Goal: Task Accomplishment & Management: Manage account settings

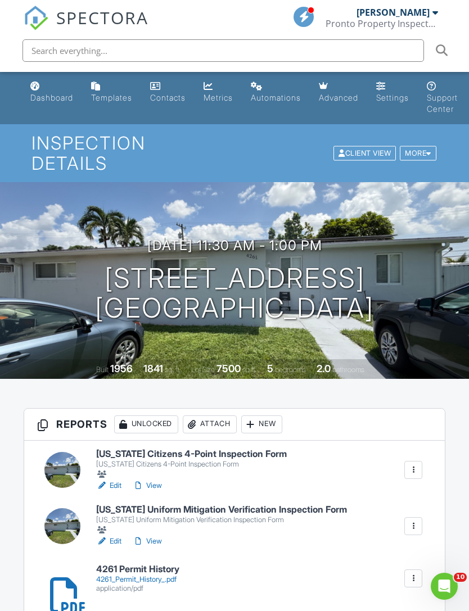
scroll to position [131, 0]
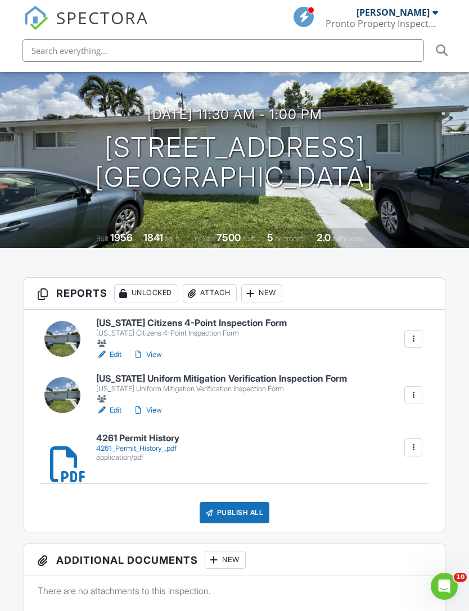
click at [159, 405] on link "View" at bounding box center [147, 410] width 29 height 11
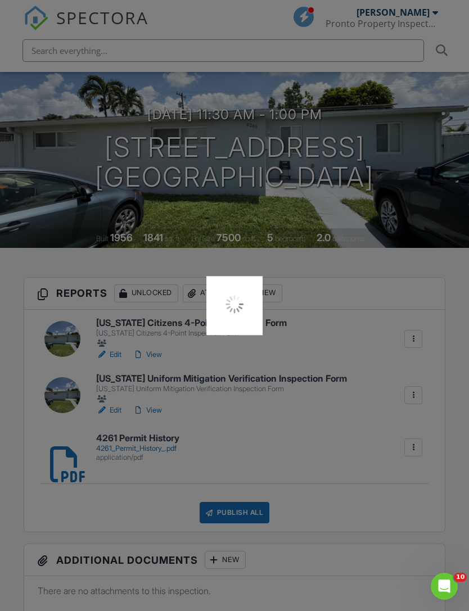
scroll to position [167, 0]
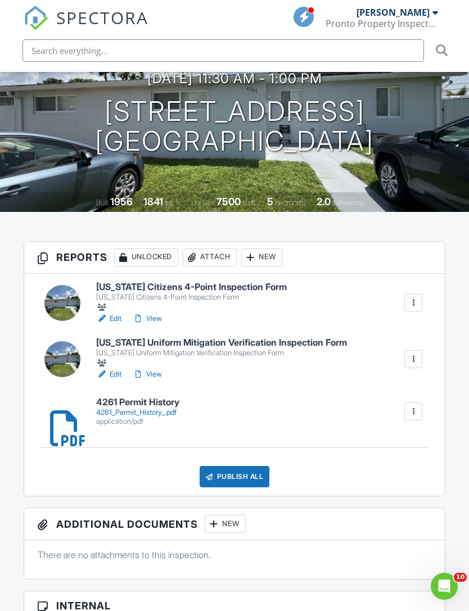
click at [155, 313] on link "View" at bounding box center [147, 318] width 29 height 11
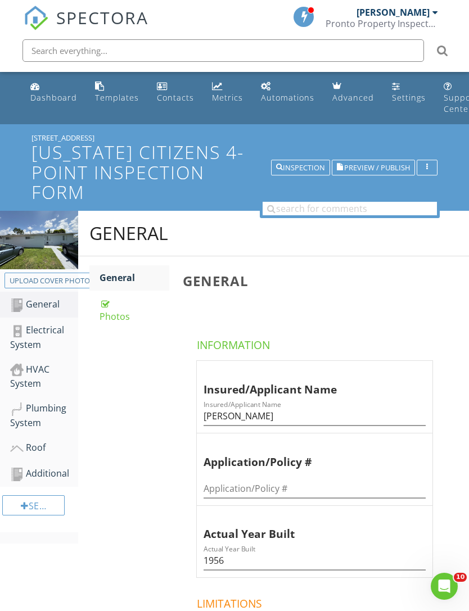
click at [63, 267] on img at bounding box center [39, 240] width 78 height 58
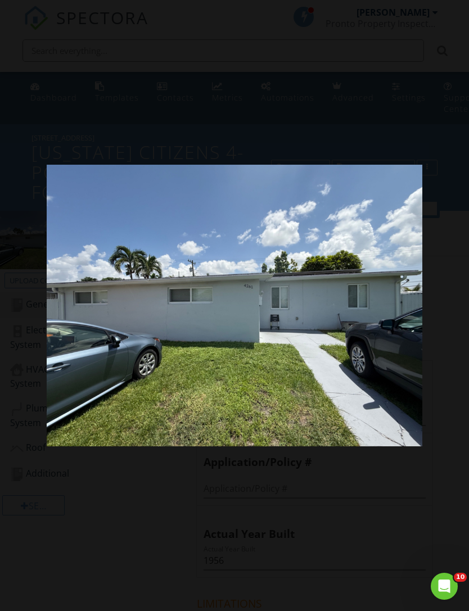
click at [133, 97] on div at bounding box center [234, 305] width 469 height 611
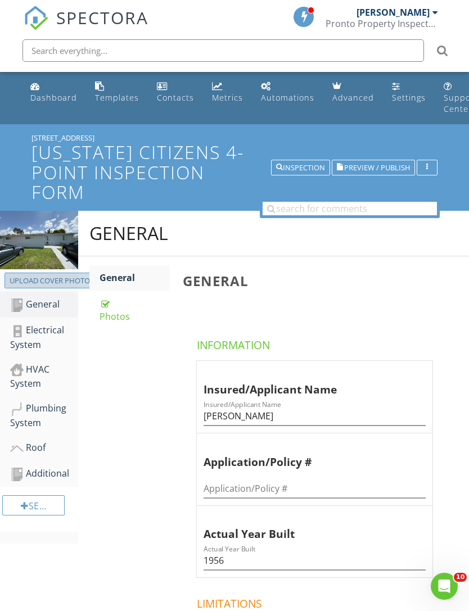
click at [60, 273] on button "Upload cover photo" at bounding box center [49, 280] width 90 height 16
type input "C:\fakepath\IMG_7223.jpeg"
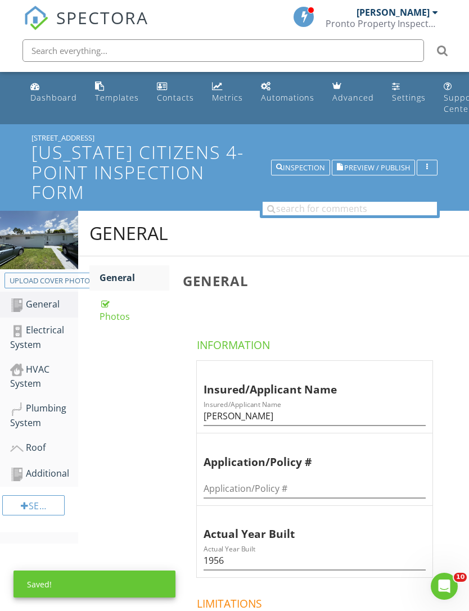
click at [38, 371] on div "HVAC System" at bounding box center [44, 376] width 68 height 28
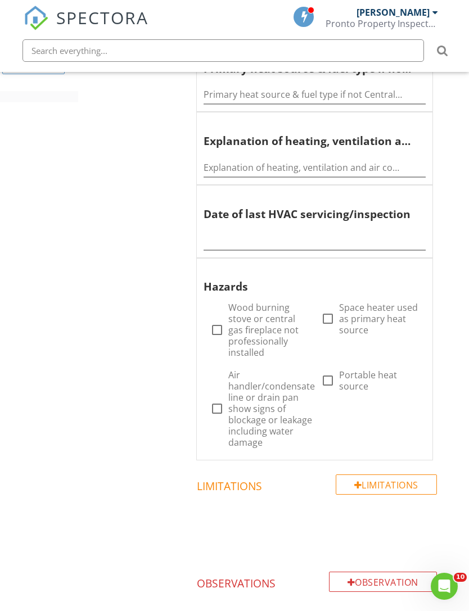
scroll to position [446, 0]
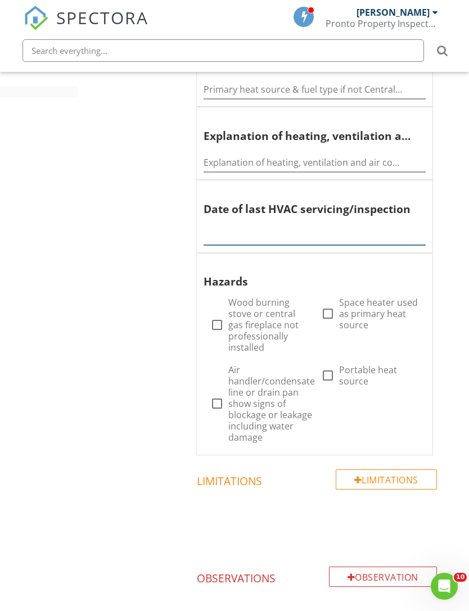
click at [234, 226] on input "text" at bounding box center [314, 235] width 222 height 19
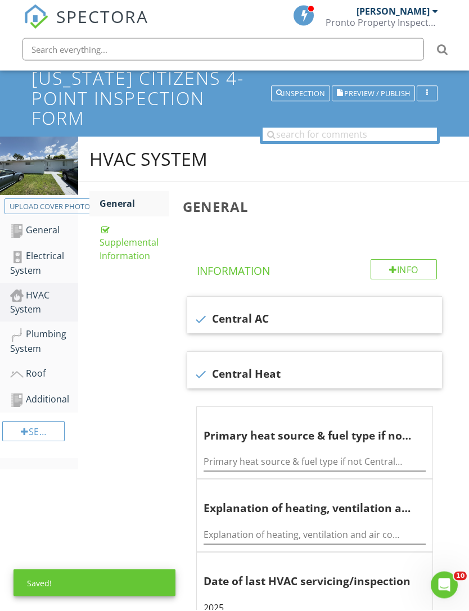
type input "2025"
click at [133, 256] on div "Supplemental Information" at bounding box center [134, 244] width 70 height 40
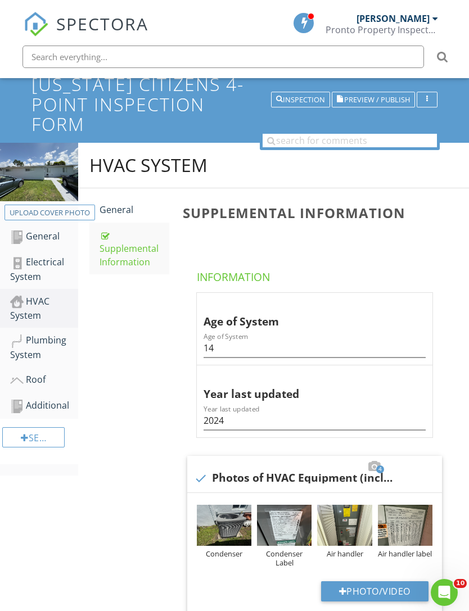
scroll to position [66, 0]
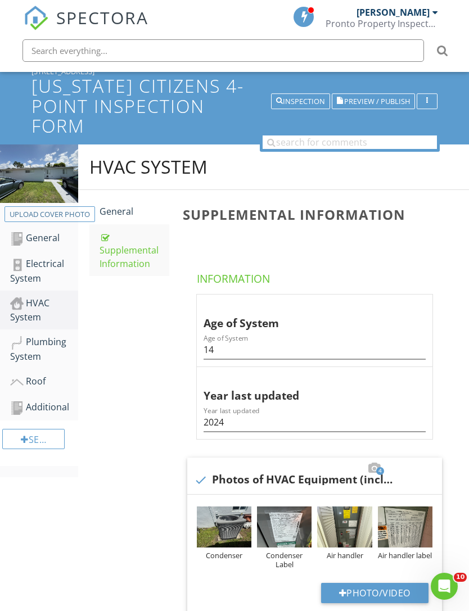
click at [405, 506] on img at bounding box center [405, 526] width 54 height 41
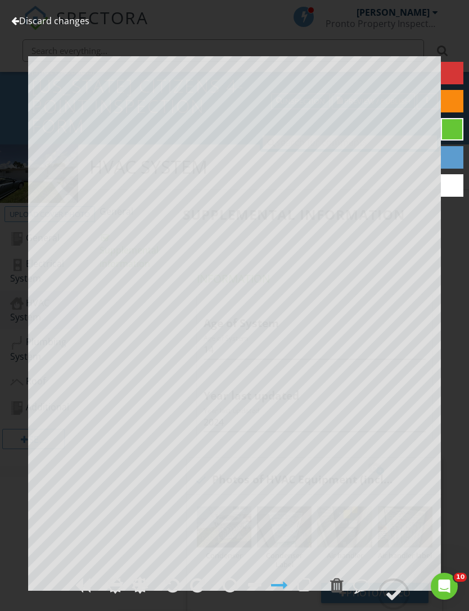
click at [17, 26] on link "Discard changes" at bounding box center [50, 21] width 78 height 12
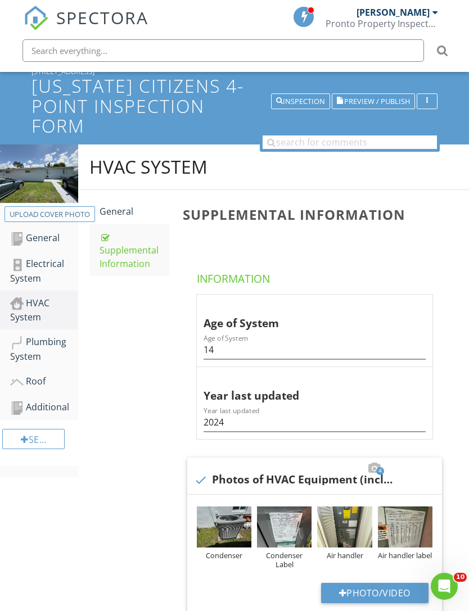
click at [281, 509] on img at bounding box center [284, 526] width 54 height 41
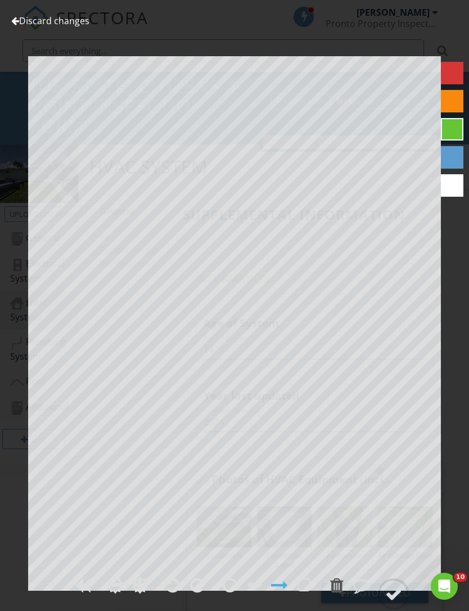
click at [17, 23] on div at bounding box center [15, 20] width 8 height 9
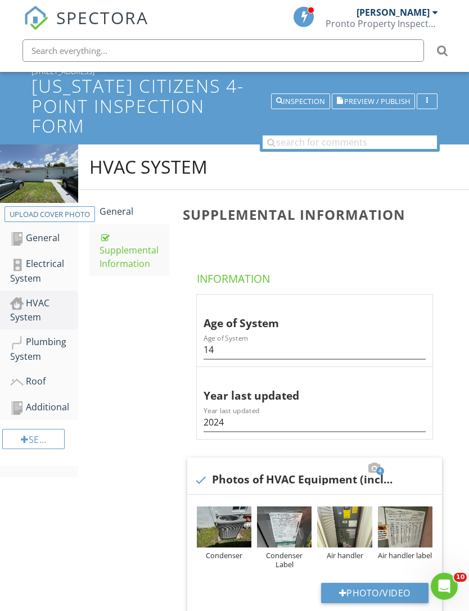
click at [387, 105] on span "Preview / Publish" at bounding box center [377, 101] width 66 height 7
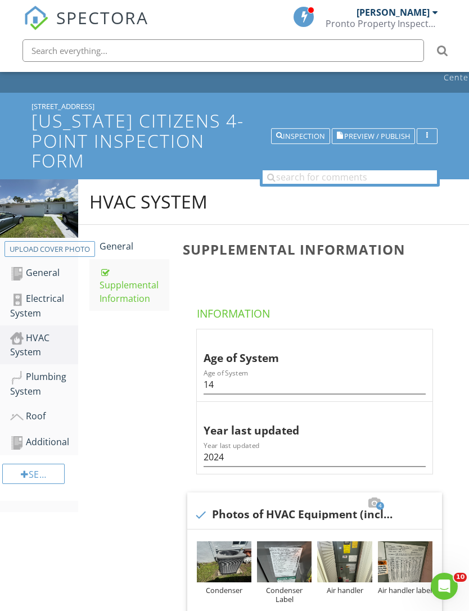
scroll to position [0, 0]
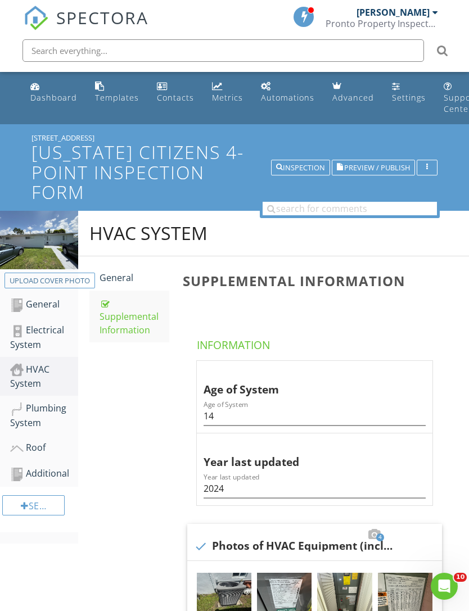
click at [303, 164] on div "Inspection" at bounding box center [300, 167] width 49 height 8
click at [305, 163] on div "Inspection" at bounding box center [300, 167] width 49 height 8
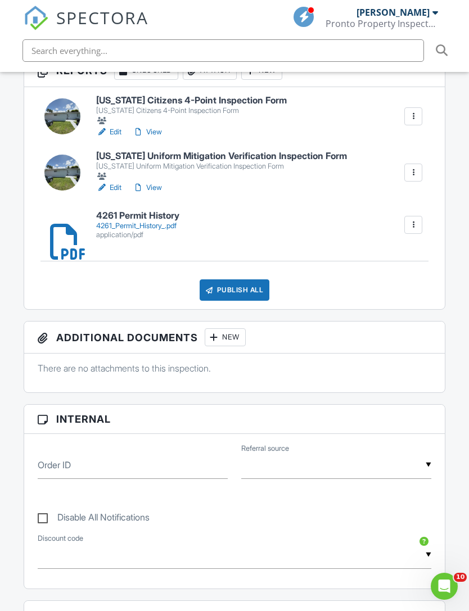
scroll to position [353, 0]
click at [148, 231] on div "application/pdf" at bounding box center [137, 235] width 83 height 9
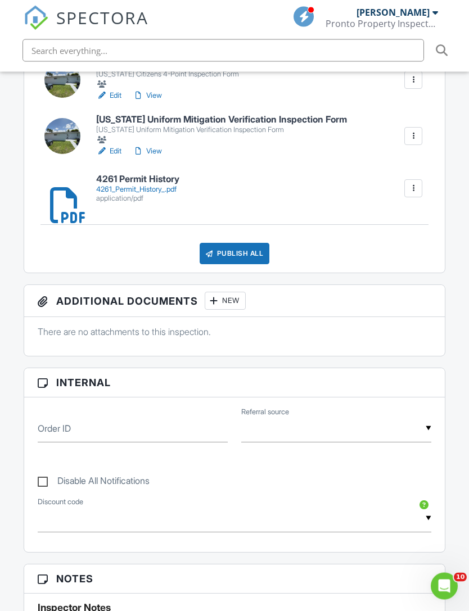
scroll to position [358, 0]
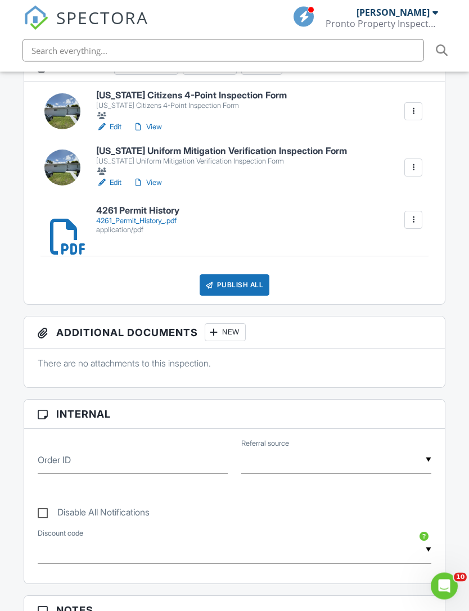
click at [251, 275] on div "Publish All" at bounding box center [234, 285] width 70 height 21
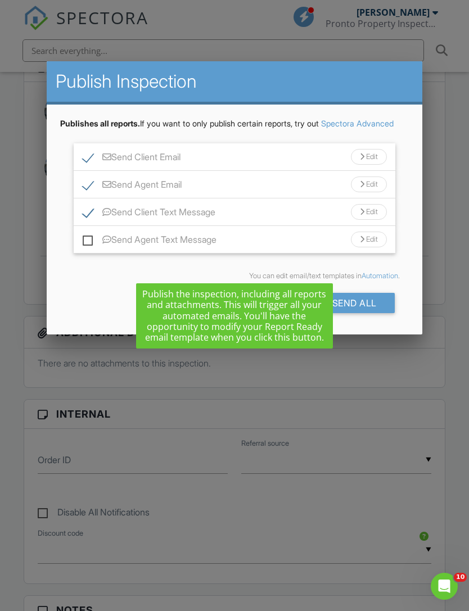
click at [368, 313] on div "Send All" at bounding box center [350, 303] width 90 height 20
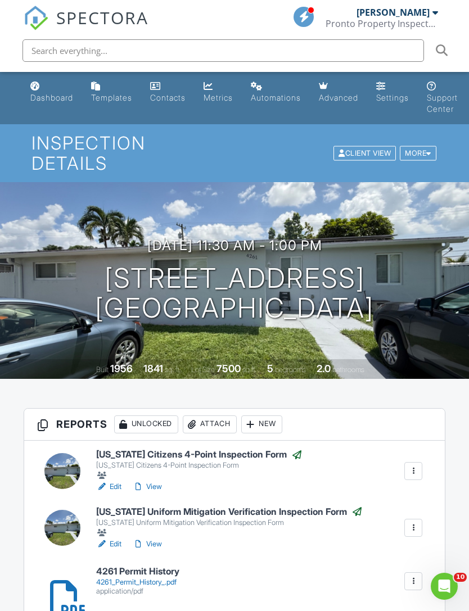
click at [432, 14] on div at bounding box center [435, 12] width 6 height 9
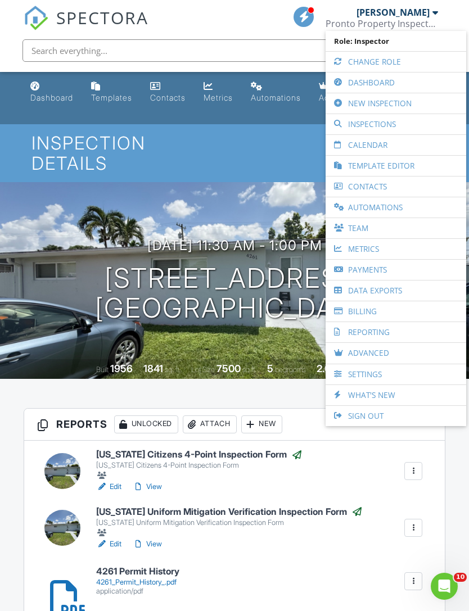
click at [381, 80] on link "Dashboard" at bounding box center [395, 82] width 129 height 20
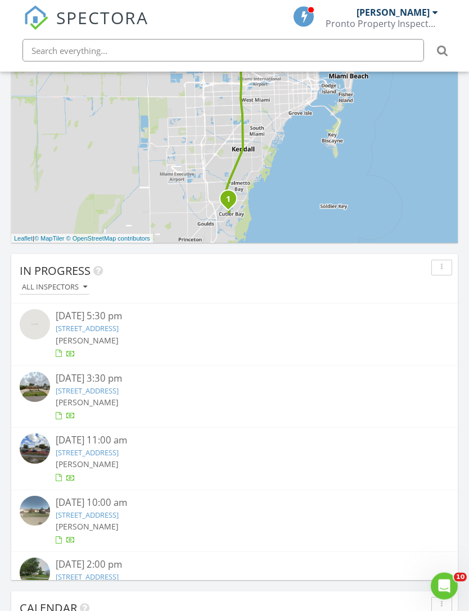
click at [119, 390] on link "3120 SW 102nd Pl, Miami, FL 33165" at bounding box center [87, 391] width 63 height 10
click at [119, 388] on link "3120 SW 102nd Pl, Miami, FL 33165" at bounding box center [87, 391] width 63 height 10
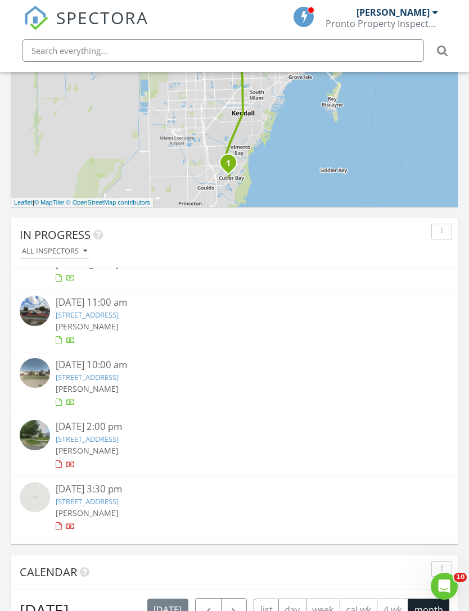
scroll to position [91, 0]
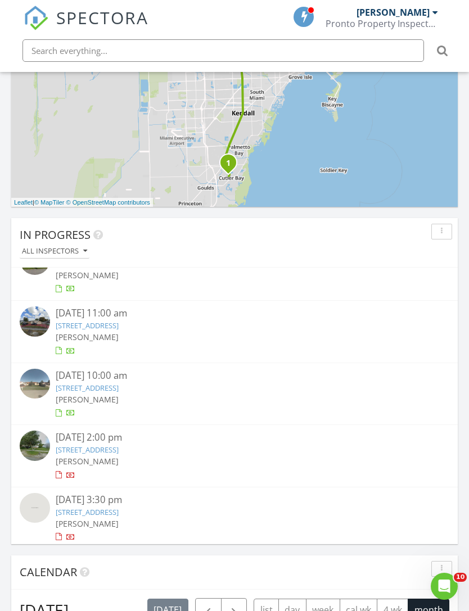
click at [149, 331] on div "[PERSON_NAME]" at bounding box center [235, 337] width 358 height 12
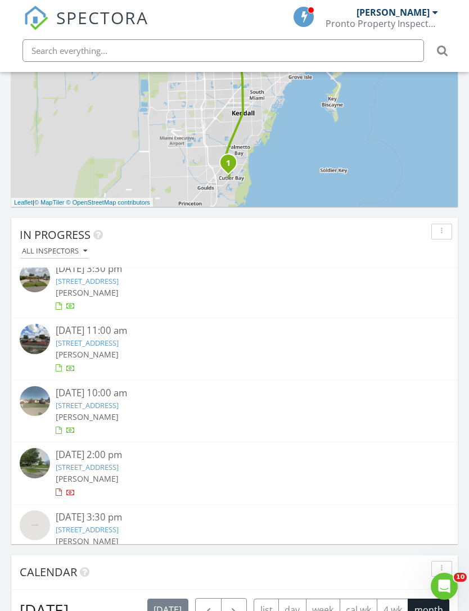
scroll to position [106, 0]
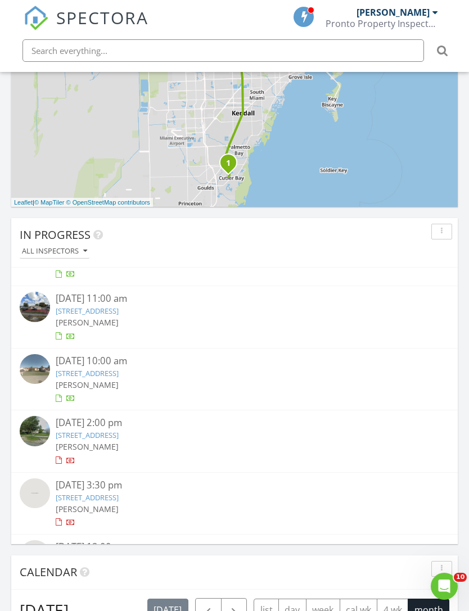
click at [119, 374] on link "7111 SW 111 pl , Miami, FL 33176" at bounding box center [87, 373] width 63 height 10
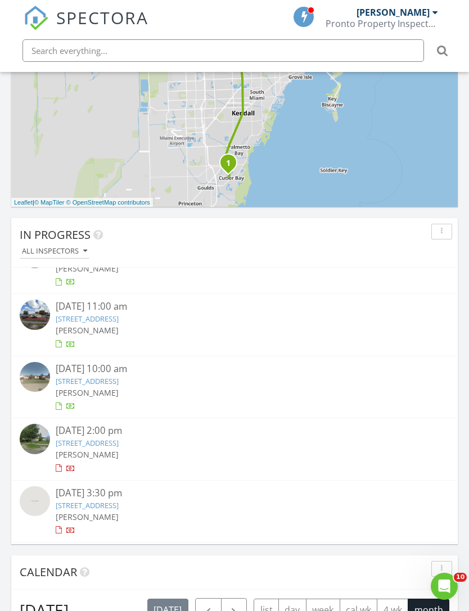
scroll to position [81, 0]
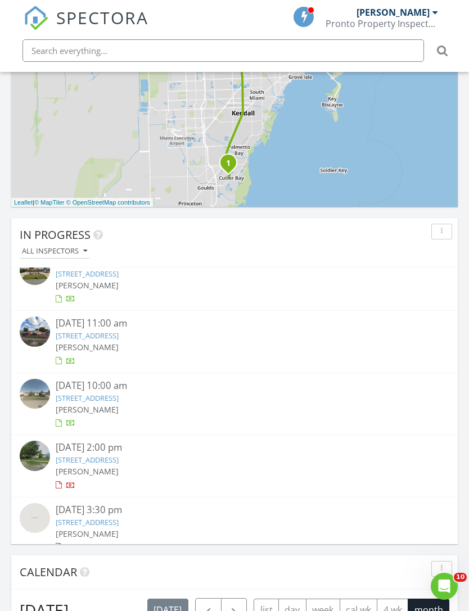
click at [119, 399] on link "7111 SW 111 pl , Miami, FL 33176" at bounding box center [87, 398] width 63 height 10
click at [97, 393] on link "7111 SW 111 pl , Miami, FL 33176" at bounding box center [87, 398] width 63 height 10
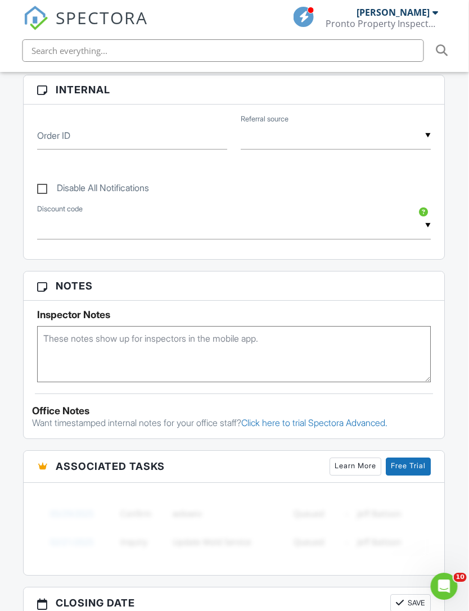
scroll to position [661, 5]
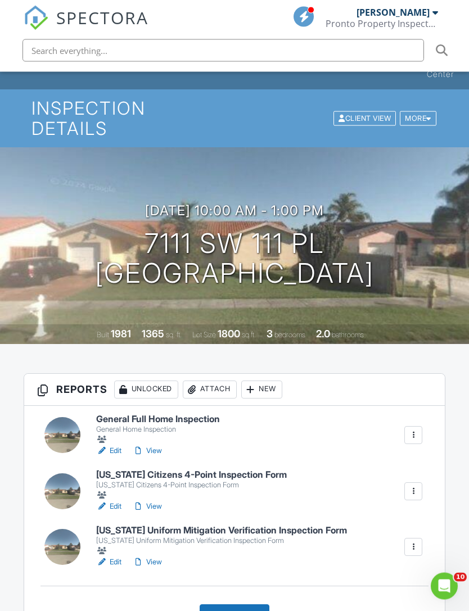
scroll to position [37, 0]
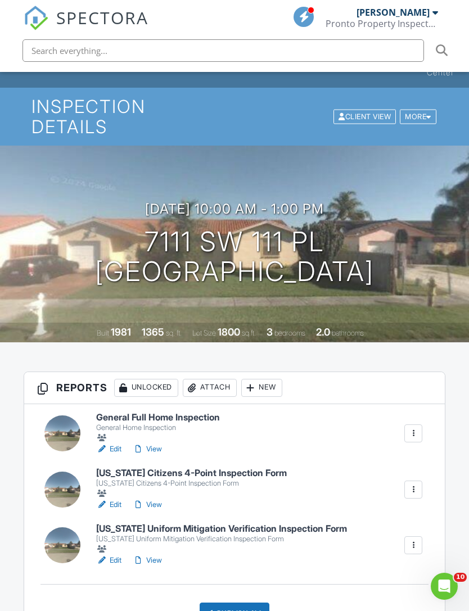
click at [250, 227] on h1 "7111 SW 111 pl [GEOGRAPHIC_DATA], FL 33176" at bounding box center [234, 257] width 279 height 60
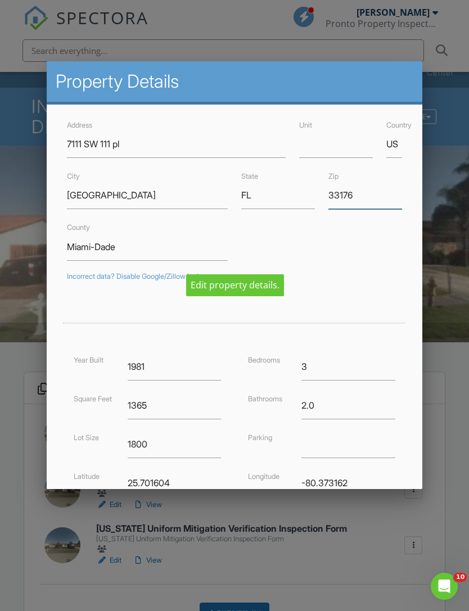
click at [376, 201] on input "33176" at bounding box center [365, 195] width 74 height 28
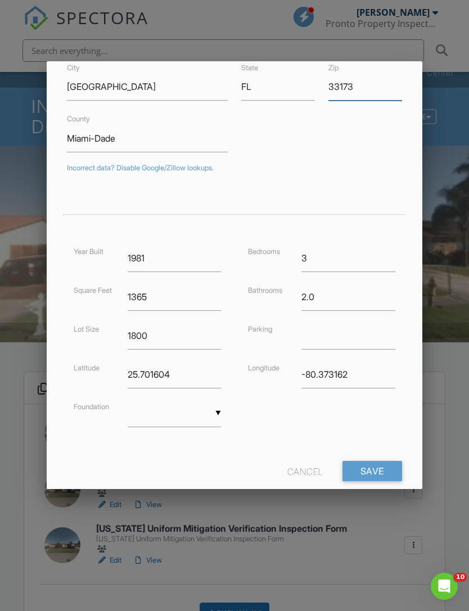
scroll to position [108, 0]
type input "33173"
click at [395, 421] on div "Year Built 1981 Square Feet 1365 Lot Size 1800 Latitude 25.701604 Foundation ▼ …" at bounding box center [234, 347] width 348 height 205
click at [376, 470] on input "Save" at bounding box center [372, 471] width 60 height 20
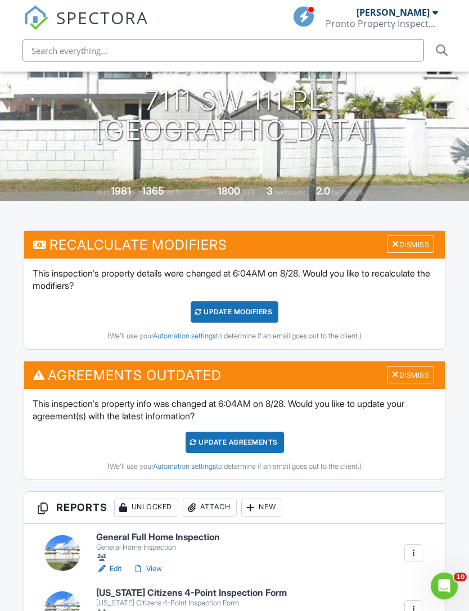
scroll to position [178, 0]
click at [412, 366] on div "Dismiss" at bounding box center [410, 374] width 47 height 17
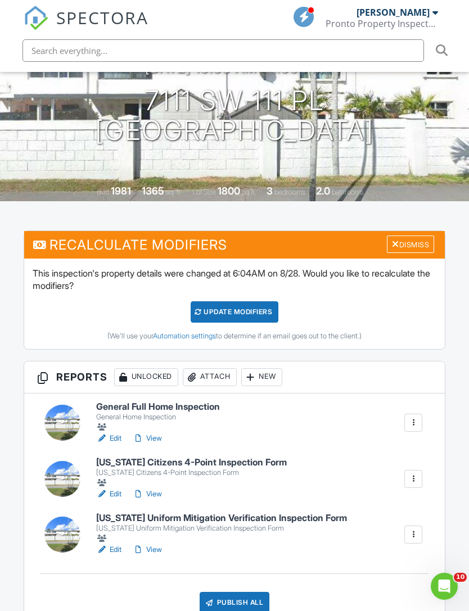
click at [411, 235] on div "Dismiss" at bounding box center [410, 243] width 47 height 17
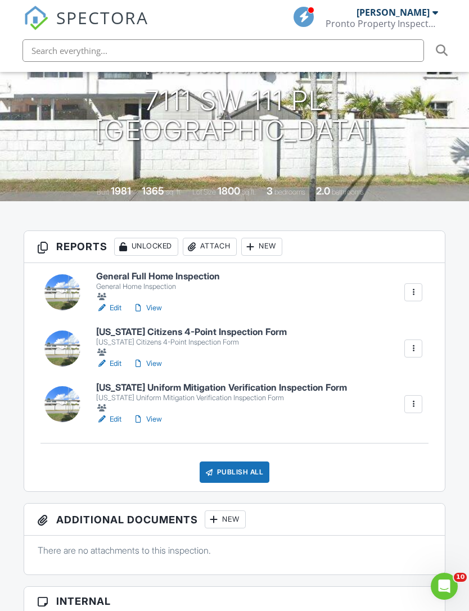
click at [116, 302] on link "Edit" at bounding box center [108, 307] width 25 height 11
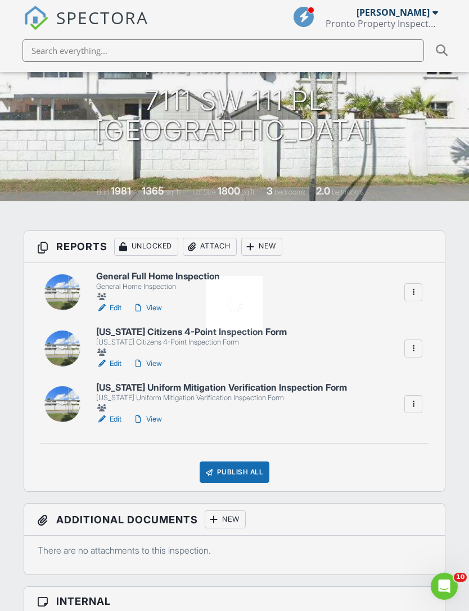
scroll to position [213, 0]
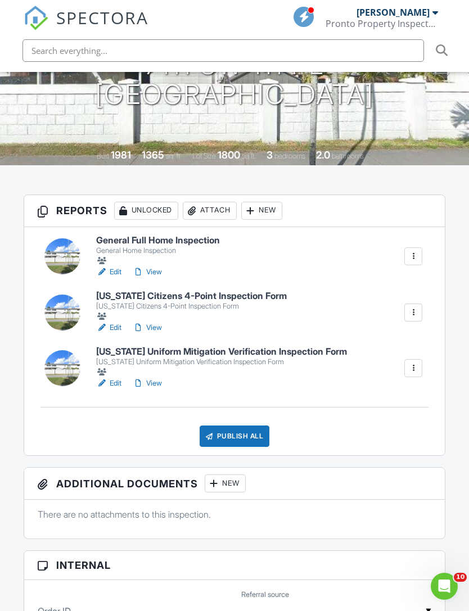
click at [416, 307] on div at bounding box center [412, 312] width 11 height 11
click at [367, 418] on div "Delete" at bounding box center [364, 424] width 24 height 12
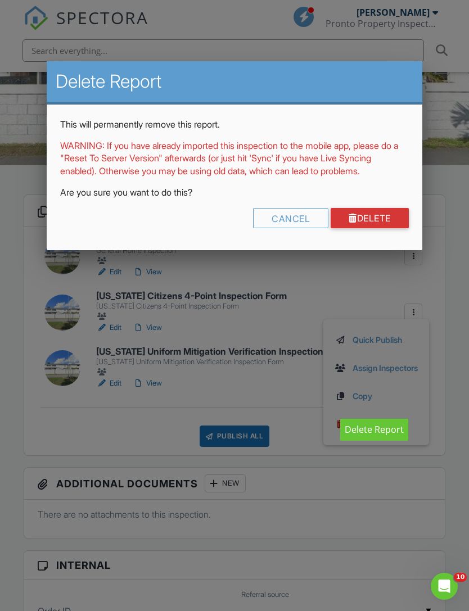
click at [381, 228] on link "Delete" at bounding box center [369, 218] width 78 height 20
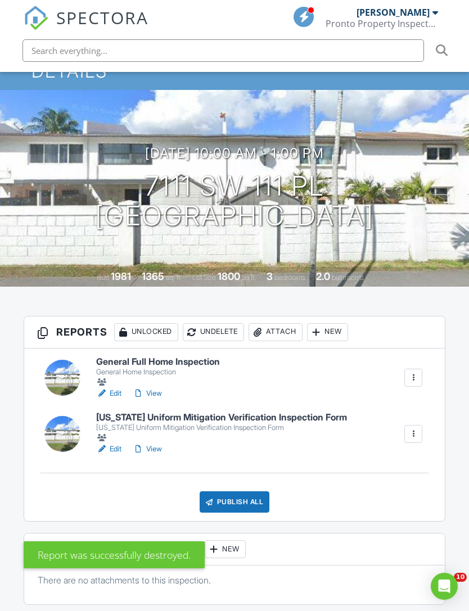
click at [417, 428] on div at bounding box center [412, 433] width 11 height 11
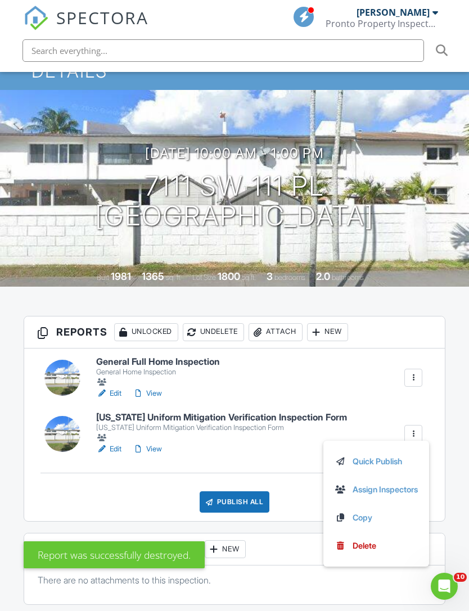
click at [369, 539] on div "Delete" at bounding box center [364, 545] width 24 height 12
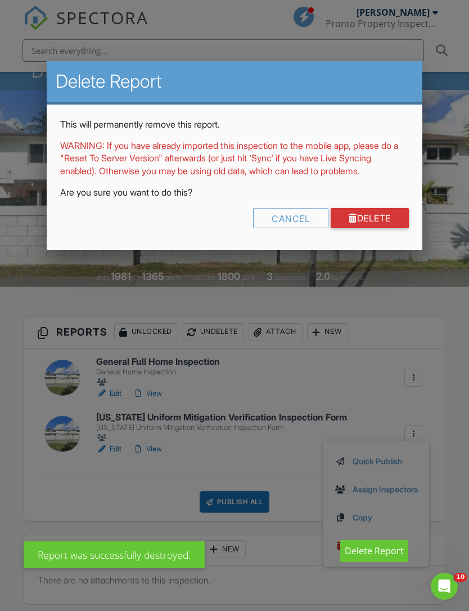
click at [382, 228] on link "Delete" at bounding box center [369, 218] width 78 height 20
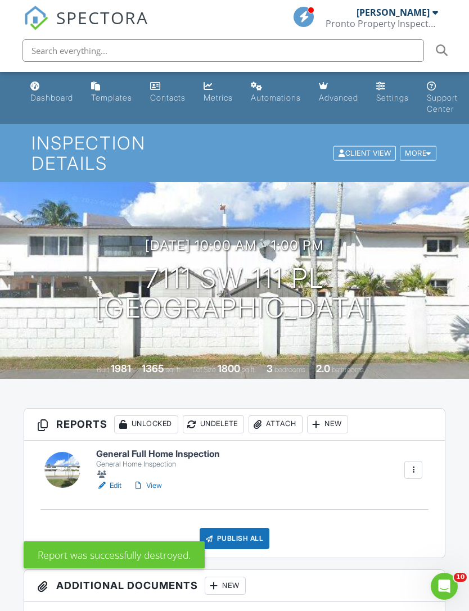
click at [421, 146] on div "More" at bounding box center [417, 153] width 37 height 15
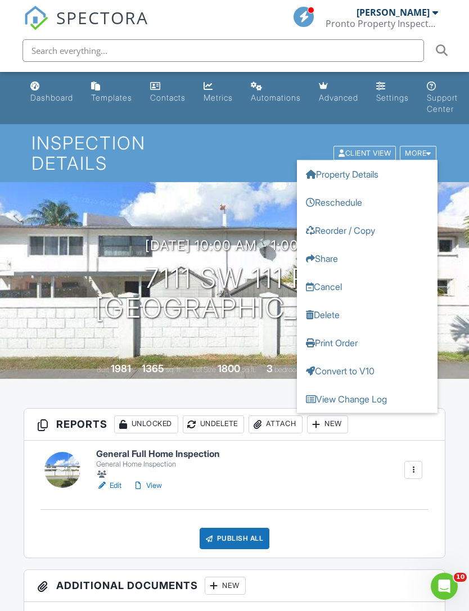
click at [351, 222] on link "Reorder / Copy" at bounding box center [367, 230] width 140 height 28
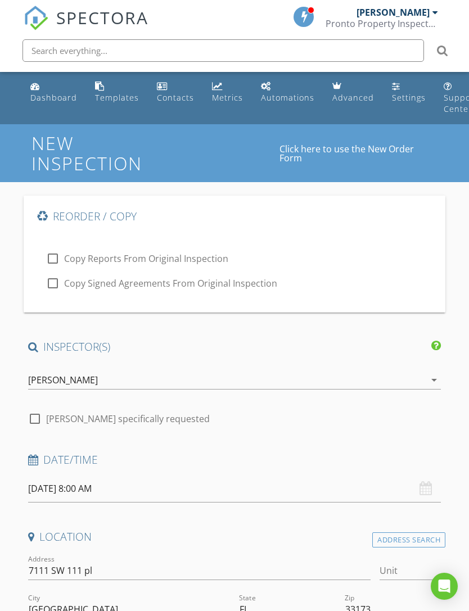
type input "[PERSON_NAME] [PERSON_NAME]"
type input "[PERSON_NAME]"
type input "[EMAIL_ADDRESS][DOMAIN_NAME]"
type input "[PHONE_NUMBER]"
type input "FL"
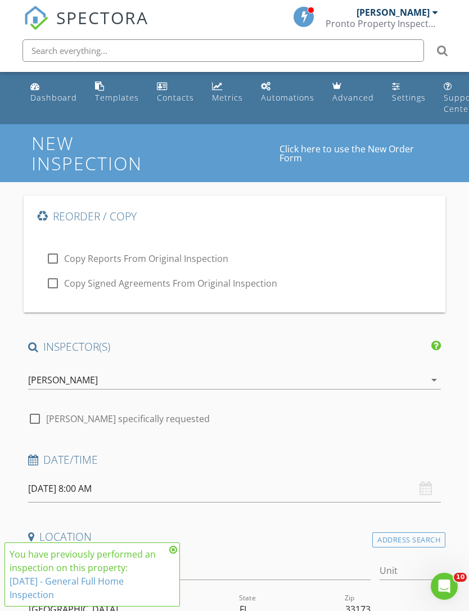
click at [176, 547] on icon at bounding box center [173, 549] width 8 height 9
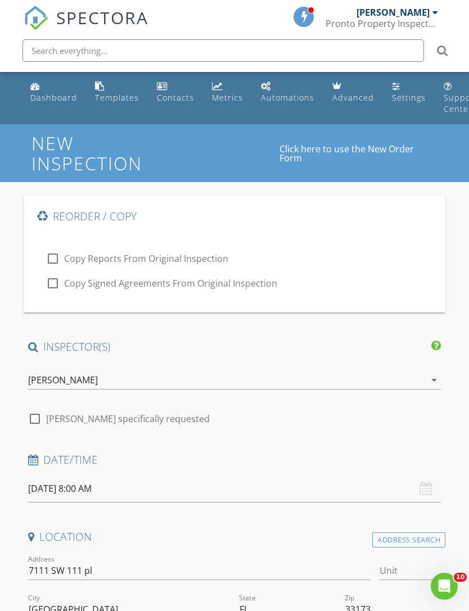
click at [164, 487] on input "[DATE] 8:00 AM" at bounding box center [234, 489] width 413 height 28
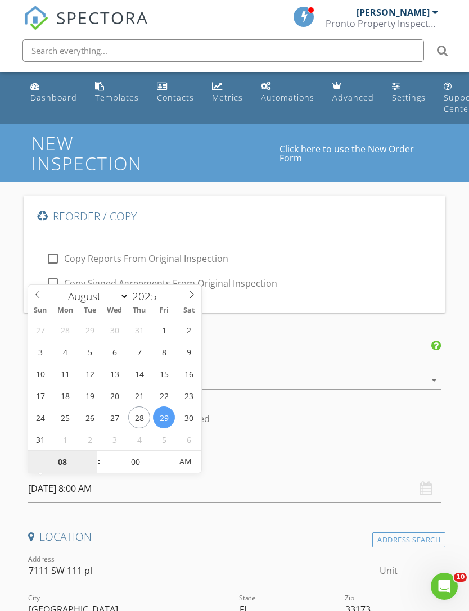
type input "[DATE] 8:00 AM"
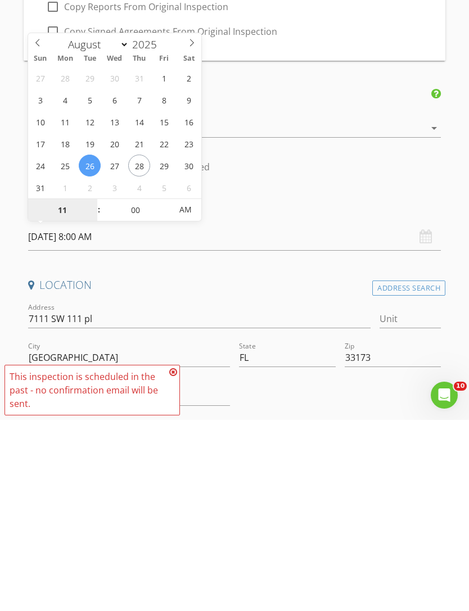
type input "1"
type input "10"
type input "[DATE] 10:00 AM"
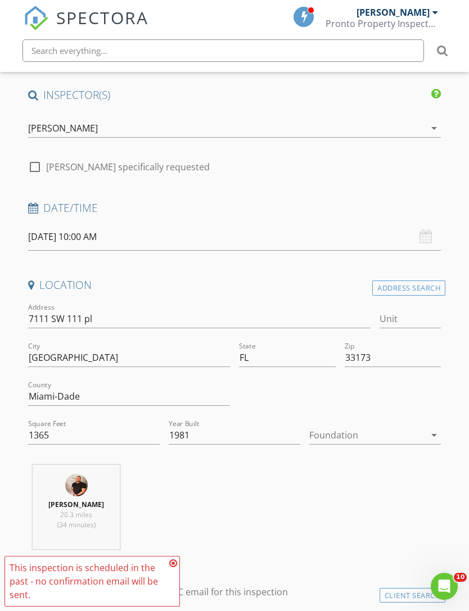
scroll to position [244, 0]
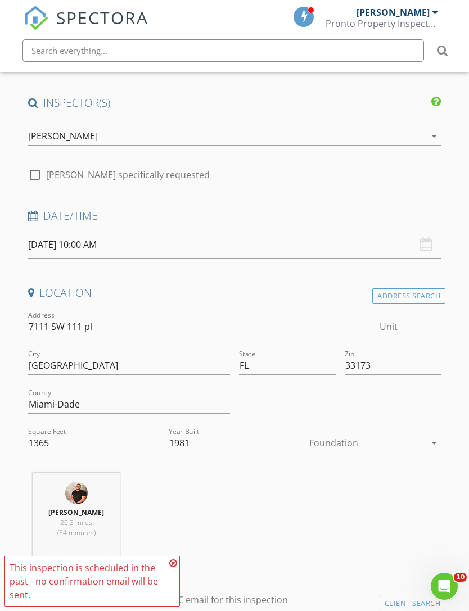
click at [173, 567] on icon at bounding box center [173, 562] width 8 height 9
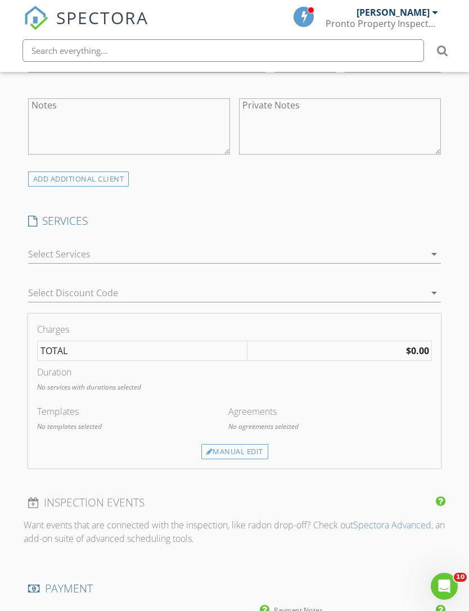
scroll to position [930, 0]
click at [434, 248] on icon "arrow_drop_down" at bounding box center [433, 254] width 13 height 13
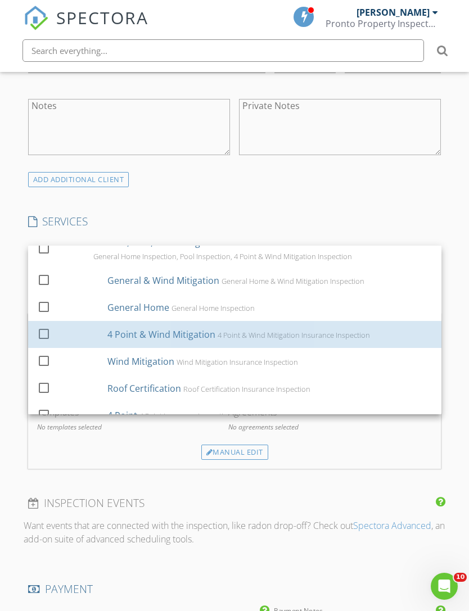
scroll to position [52, 0]
click at [49, 326] on div at bounding box center [43, 332] width 19 height 19
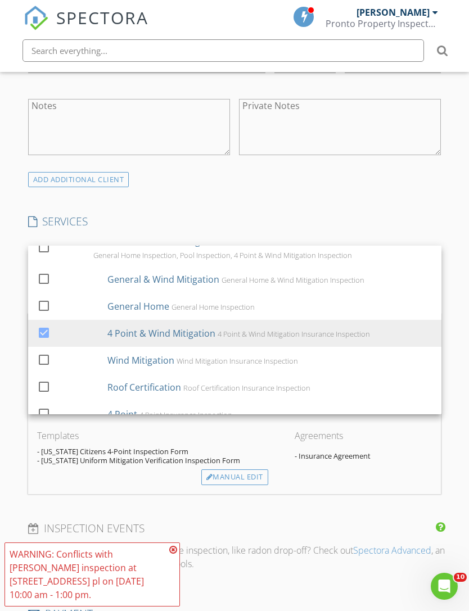
click at [453, 438] on div "New Inspection Click here to use the New Order Form Reorder / Copy check_box_ou…" at bounding box center [234, 414] width 469 height 2441
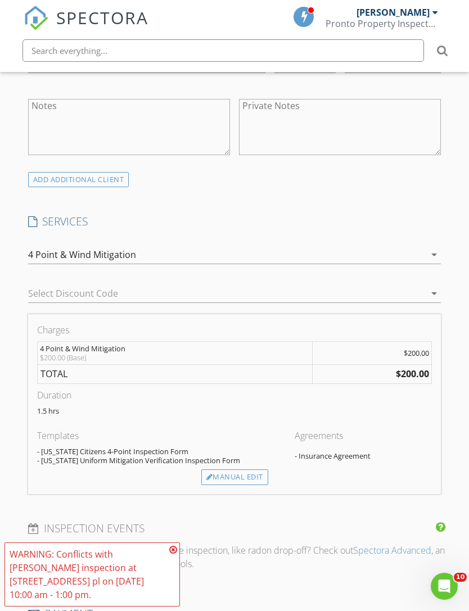
click at [231, 476] on div "Manual Edit" at bounding box center [234, 477] width 67 height 16
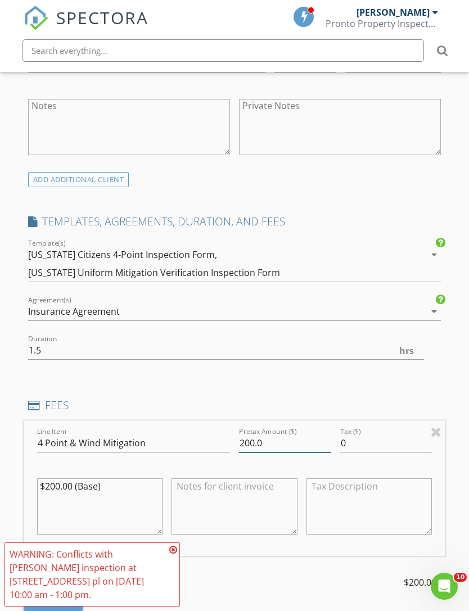
click at [250, 442] on input "200.0" at bounding box center [285, 443] width 92 height 19
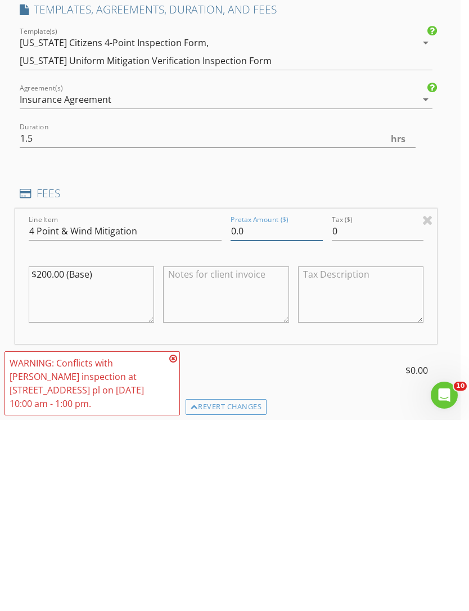
type input "0.0"
click at [40, 457] on textarea "$200.00 (Base)" at bounding box center [92, 485] width 126 height 56
click at [44, 457] on textarea "$200.00 (Base)" at bounding box center [92, 485] width 126 height 56
click at [43, 457] on textarea "$200.00 (Base)" at bounding box center [92, 485] width 126 height 56
type textarea "$0.00 (Base)"
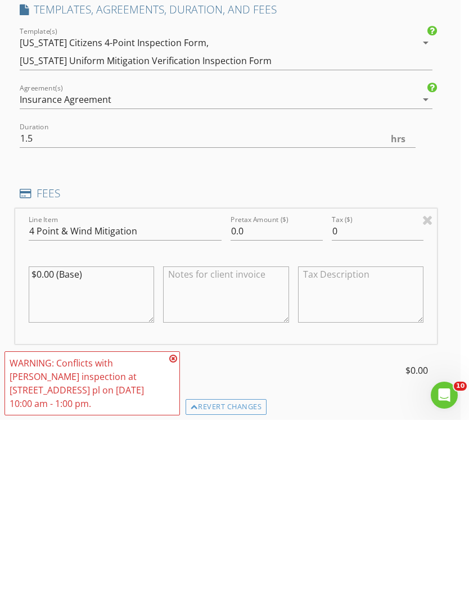
click at [172, 545] on icon at bounding box center [173, 549] width 8 height 9
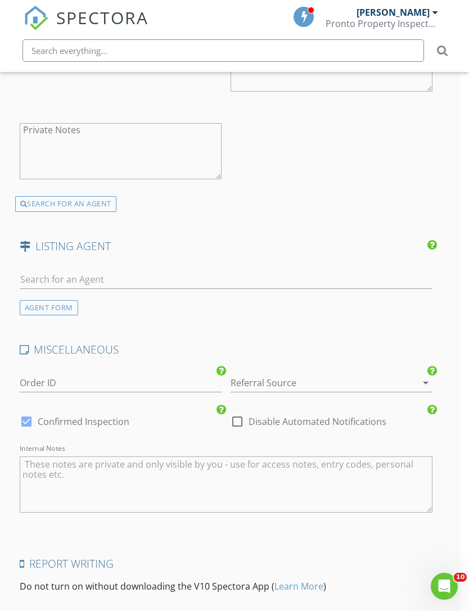
scroll to position [2045, 8]
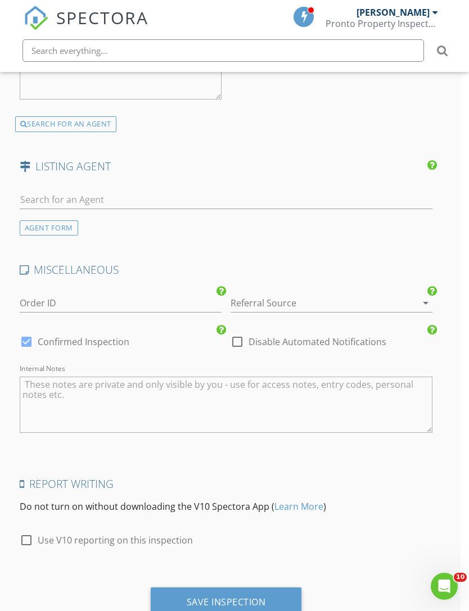
click at [257, 601] on div "Save Inspection" at bounding box center [226, 601] width 79 height 11
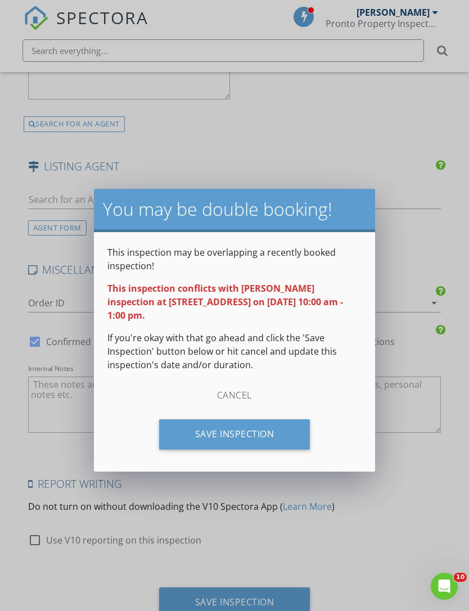
scroll to position [2045, 0]
click at [263, 419] on div "Save Inspection" at bounding box center [234, 434] width 151 height 30
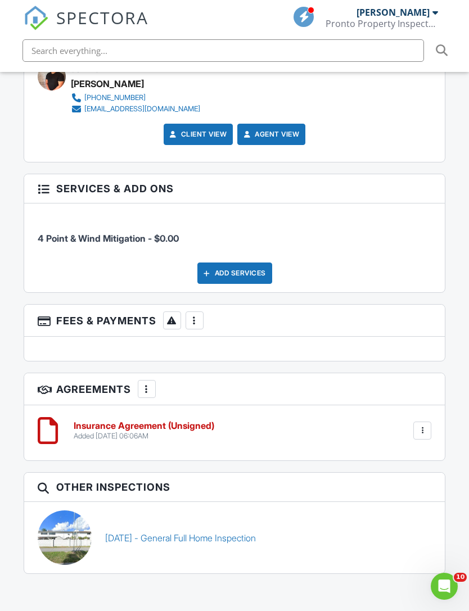
scroll to position [1574, 0]
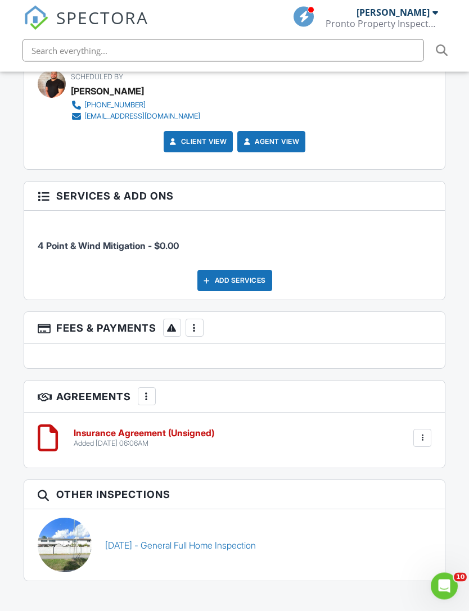
click at [148, 439] on div "Added 08/28/2025 06:06AM" at bounding box center [144, 443] width 140 height 9
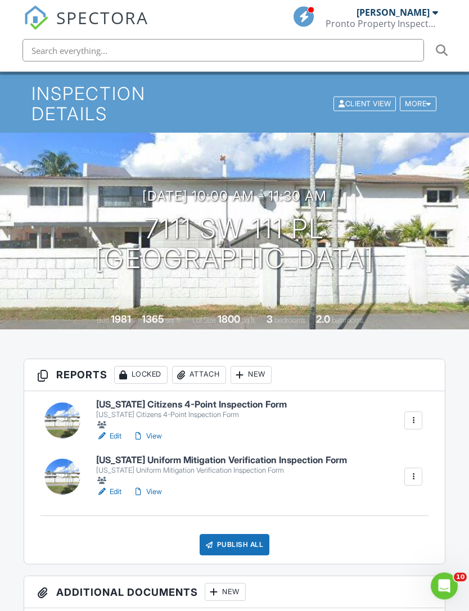
scroll to position [0, 0]
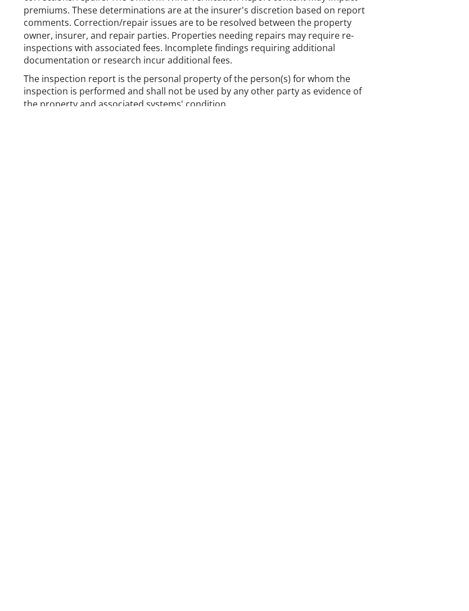
scroll to position [502, 0]
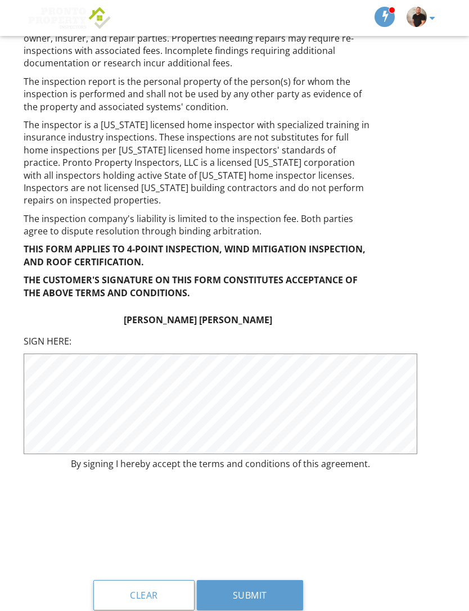
click at [256, 580] on button "Submit" at bounding box center [250, 595] width 106 height 30
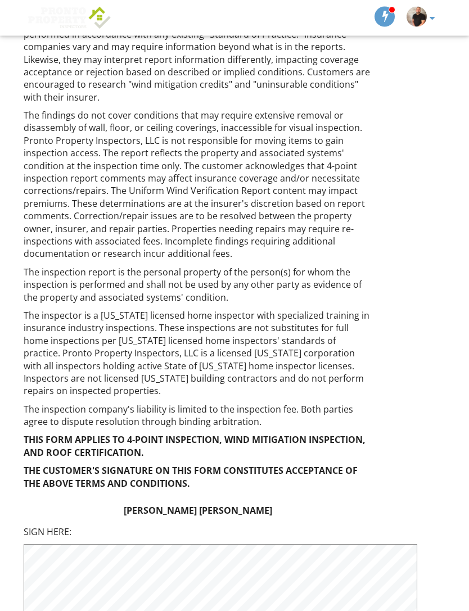
scroll to position [296, 0]
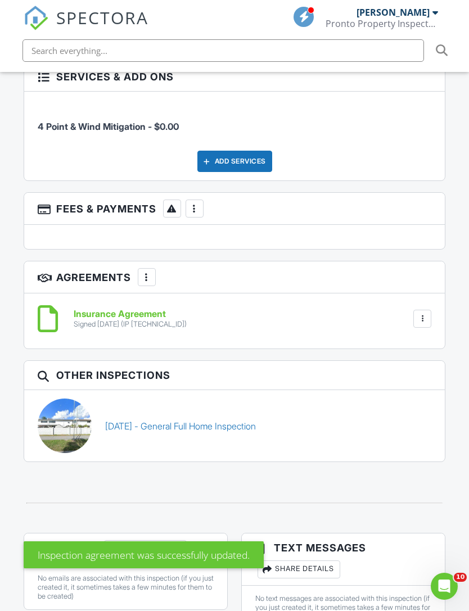
scroll to position [1670, 0]
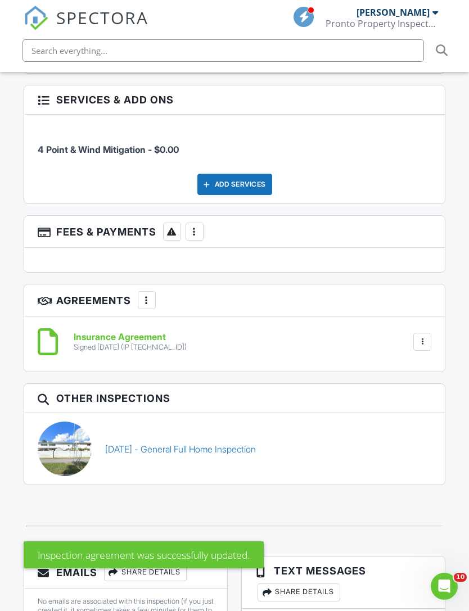
click at [424, 18] on div "Pronto Property Inspectors" at bounding box center [381, 23] width 112 height 11
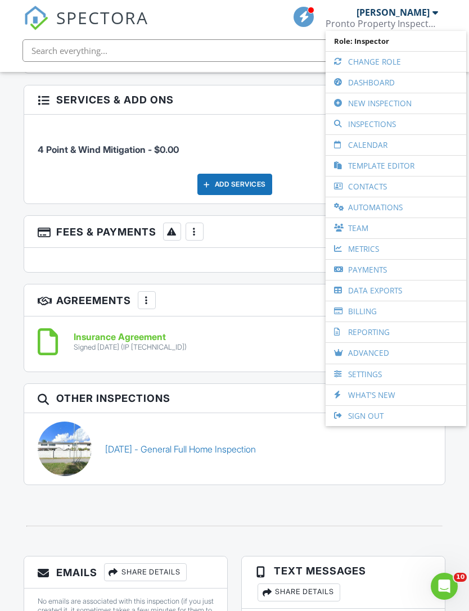
click at [375, 82] on link "Dashboard" at bounding box center [395, 82] width 129 height 20
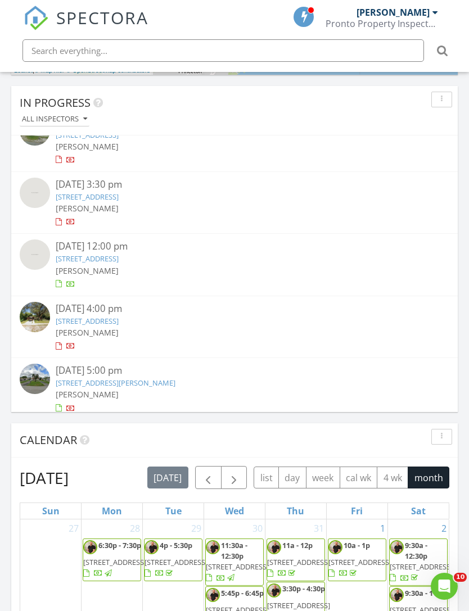
scroll to position [335, 0]
click at [142, 378] on link "[STREET_ADDRESS][PERSON_NAME]" at bounding box center [116, 383] width 120 height 10
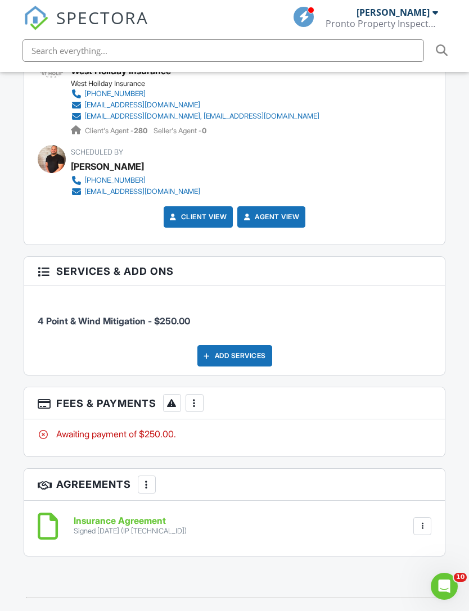
scroll to position [1515, 0]
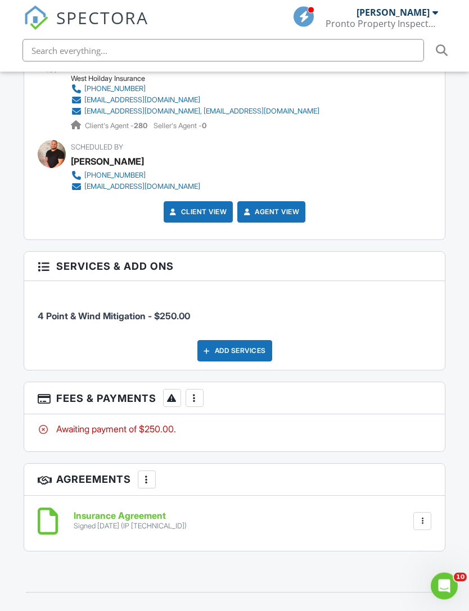
click at [196, 393] on div at bounding box center [194, 398] width 11 height 11
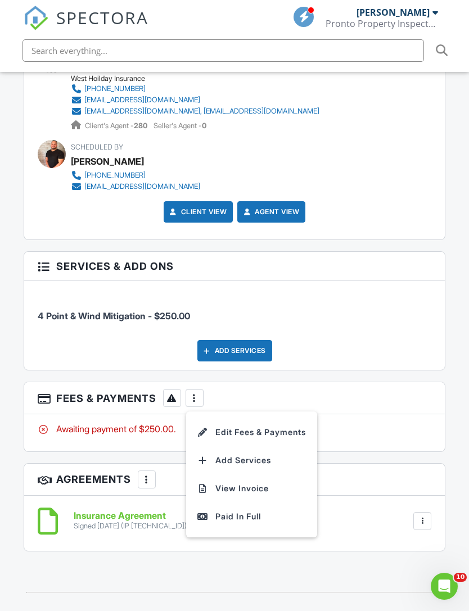
click at [265, 418] on li "Edit Fees & Payments" at bounding box center [251, 432] width 117 height 28
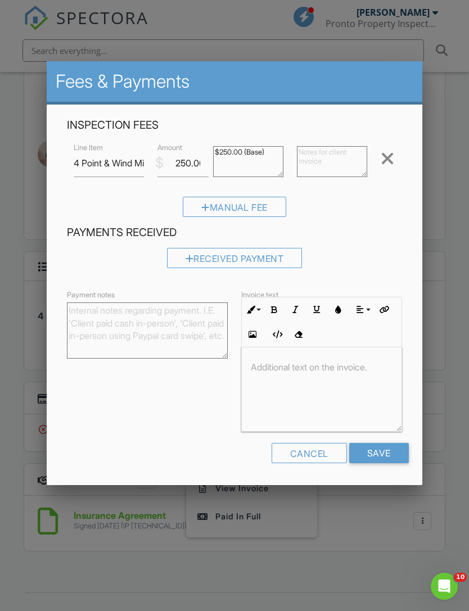
click at [251, 266] on div "Received Payment" at bounding box center [234, 258] width 135 height 20
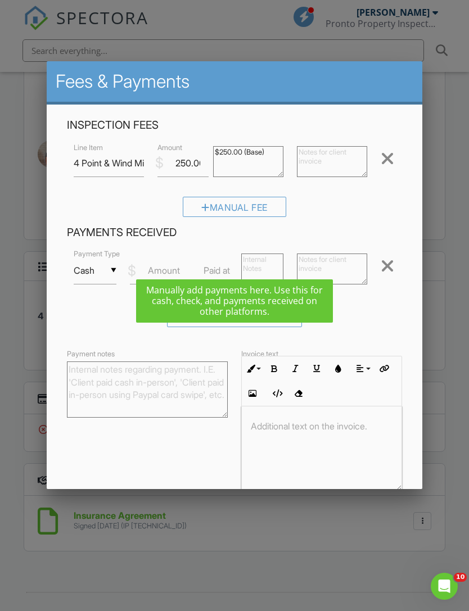
click at [115, 278] on input "Cash" at bounding box center [95, 271] width 42 height 28
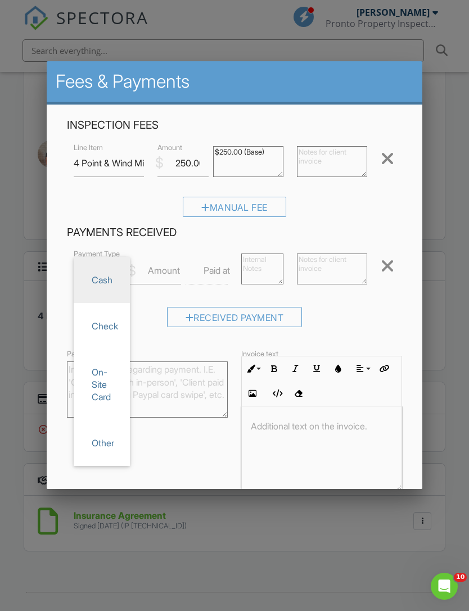
click at [171, 256] on div "▼ Cash Cash Check On-Site Card Other Cash Check On-Site Card Other Payment Type…" at bounding box center [234, 272] width 334 height 48
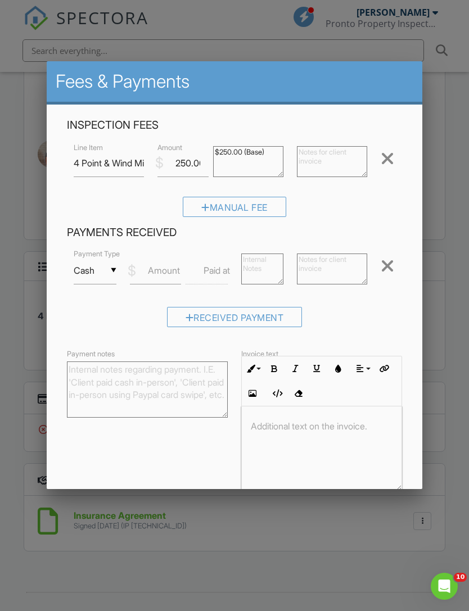
click at [161, 274] on label "Amount" at bounding box center [164, 270] width 32 height 12
click at [161, 274] on input "Amount" at bounding box center [155, 271] width 51 height 28
type input "250.00"
click at [222, 274] on label "Paid at" at bounding box center [216, 270] width 26 height 12
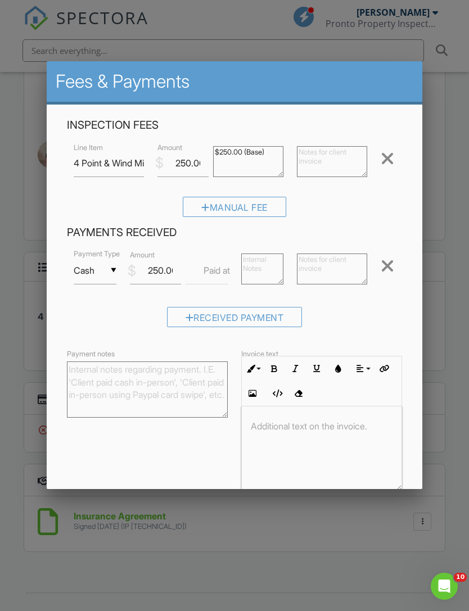
scroll to position [1515, 0]
click at [208, 266] on input "text" at bounding box center [206, 271] width 42 height 28
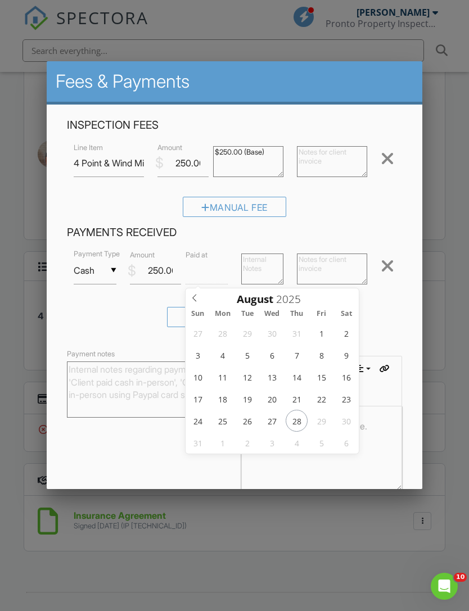
type input "08/27/2025 12:00 PM"
click at [267, 268] on textarea at bounding box center [262, 268] width 42 height 31
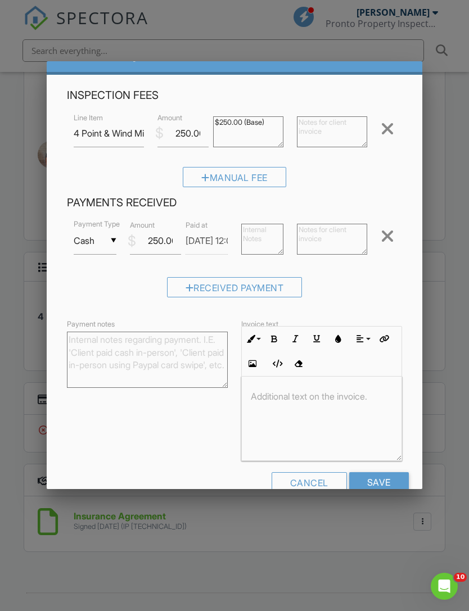
scroll to position [29, 0]
click at [387, 310] on form "Inspection Fees Line Item 4 Point & Wind Mitigation $ Amount 250.00 $250.00 (Ba…" at bounding box center [234, 295] width 348 height 413
click at [384, 482] on input "Save" at bounding box center [379, 483] width 60 height 20
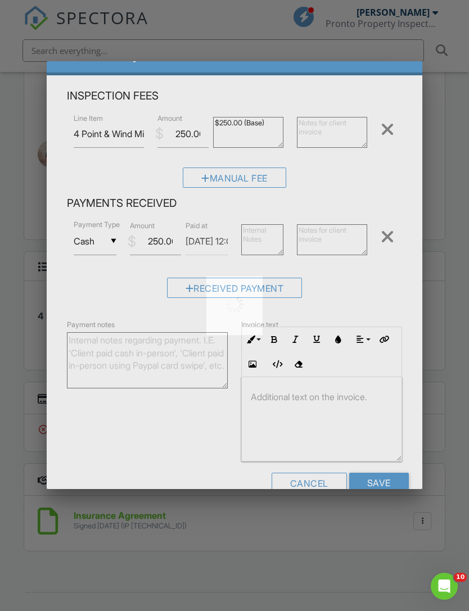
scroll to position [1551, 0]
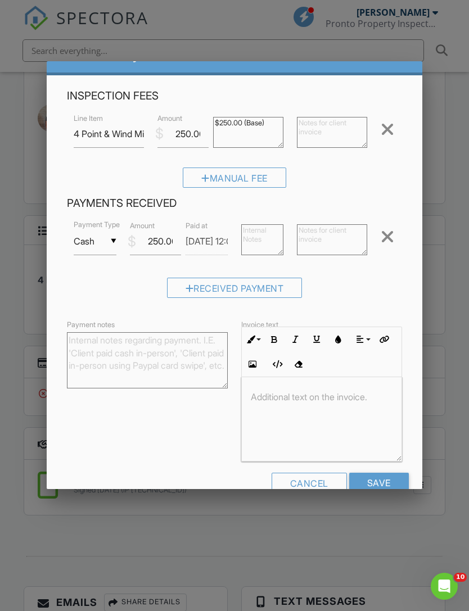
click at [455, 311] on div at bounding box center [234, 326] width 469 height 764
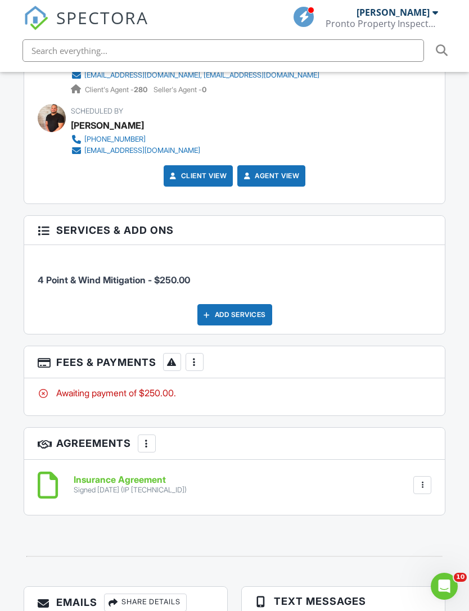
click at [432, 21] on div "Pronto Property Inspectors" at bounding box center [381, 23] width 112 height 11
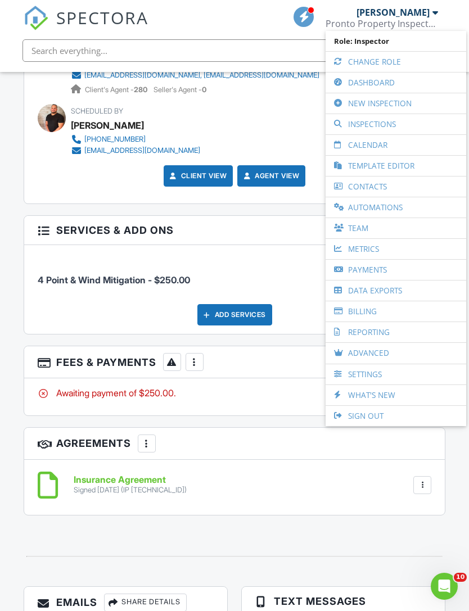
click at [379, 82] on link "Dashboard" at bounding box center [395, 82] width 129 height 20
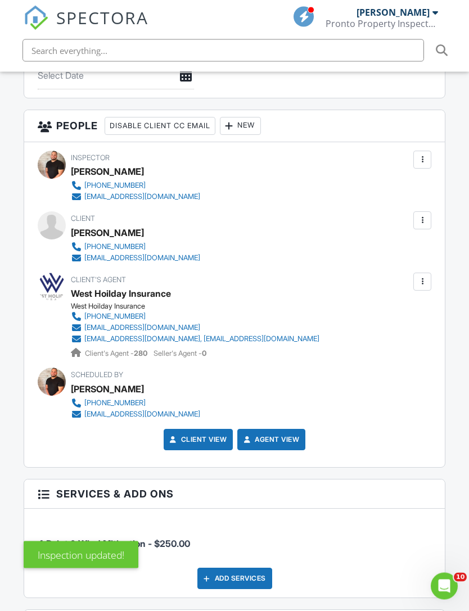
scroll to position [1276, 0]
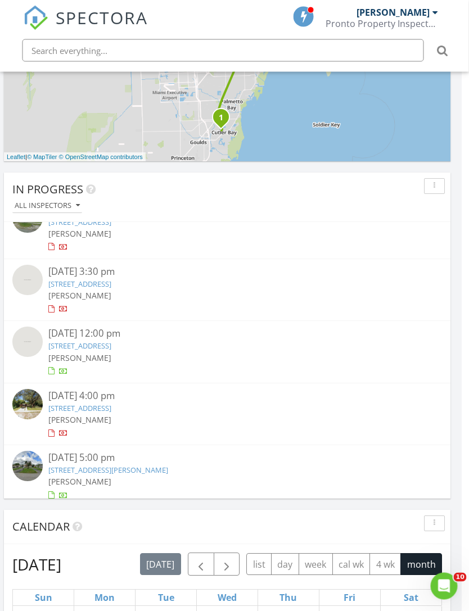
scroll to position [717, 7]
click at [112, 282] on link "17252 NW 60th Ct, Hialeah, FL 33015" at bounding box center [80, 284] width 63 height 10
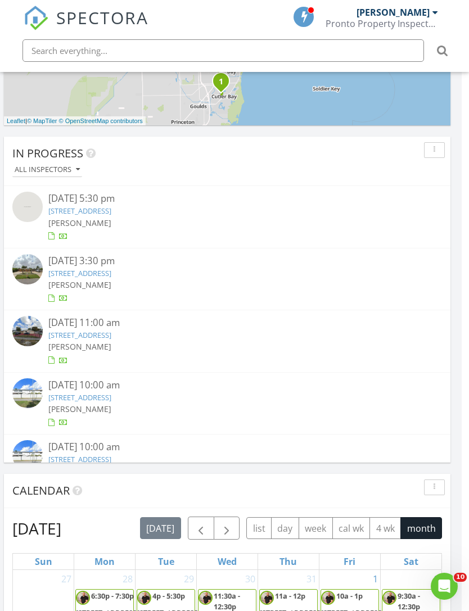
scroll to position [0, 0]
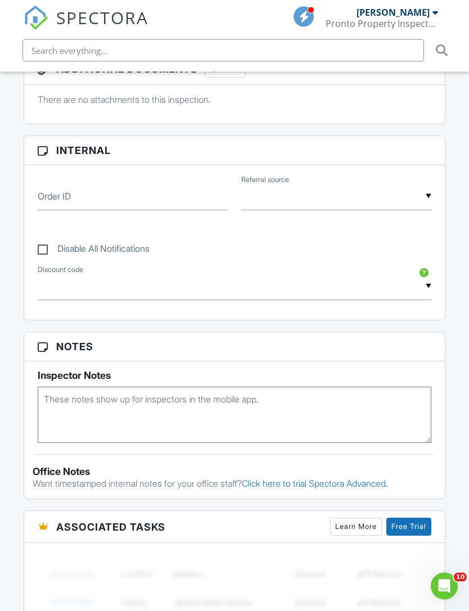
scroll to position [536, 0]
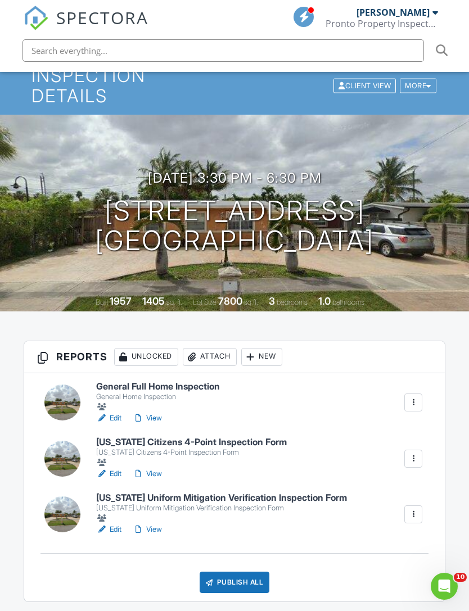
click at [420, 449] on div at bounding box center [413, 458] width 18 height 18
click at [269, 196] on h1 "3120 SW 102nd Pl Miami, FL 33165" at bounding box center [234, 226] width 279 height 60
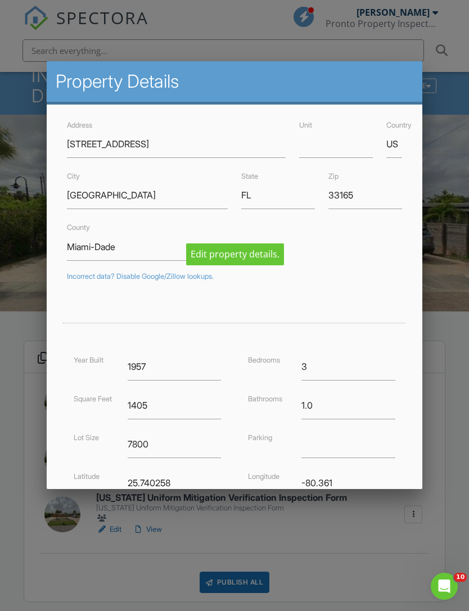
click at [451, 357] on div at bounding box center [234, 326] width 469 height 764
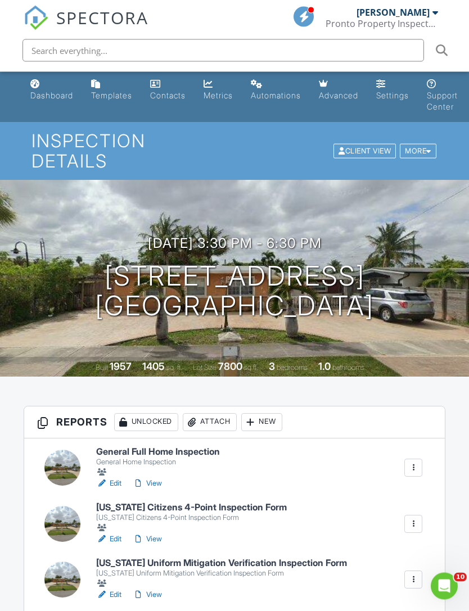
click at [422, 144] on div "More" at bounding box center [417, 151] width 37 height 15
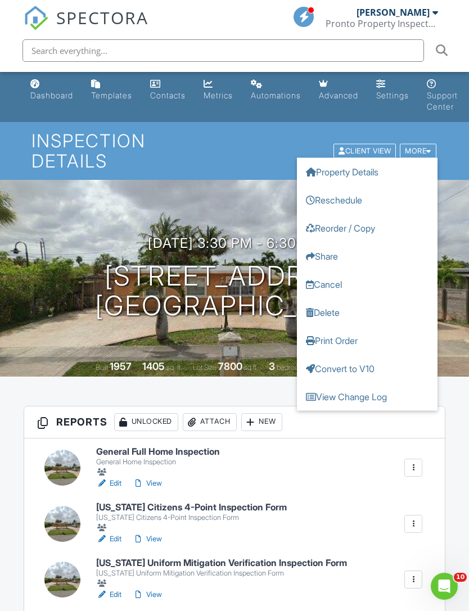
click at [349, 216] on link "Reorder / Copy" at bounding box center [367, 227] width 140 height 28
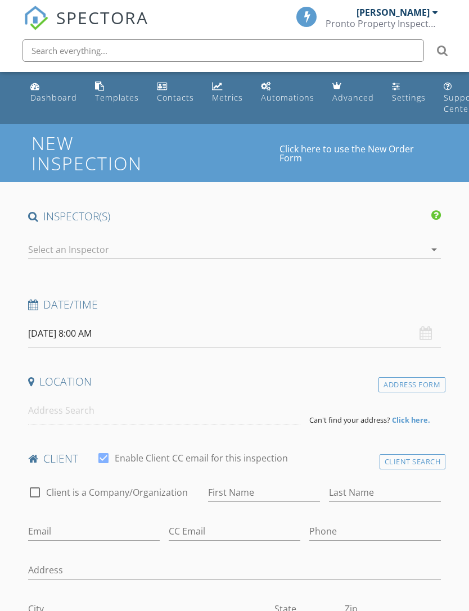
type input "[PERSON_NAME]"
type input "[EMAIL_ADDRESS][DOMAIN_NAME]"
type input "[PHONE_NUMBER]"
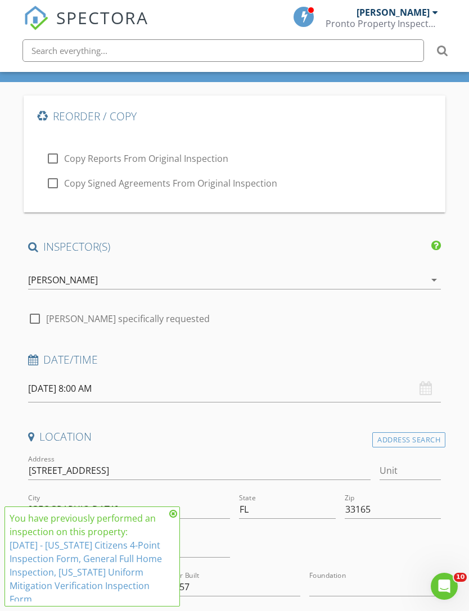
scroll to position [108, 0]
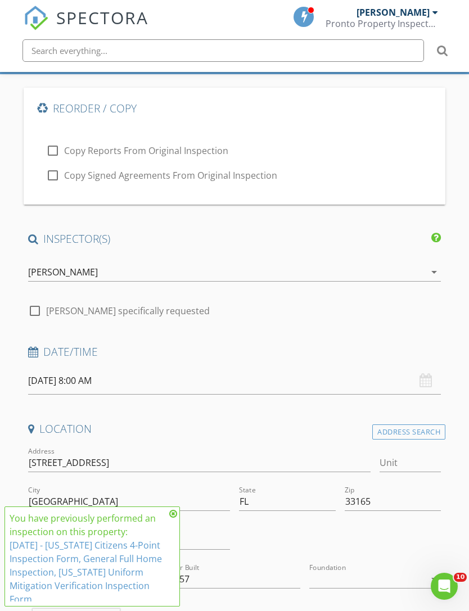
click at [156, 381] on input "[DATE] 8:00 AM" at bounding box center [234, 381] width 413 height 28
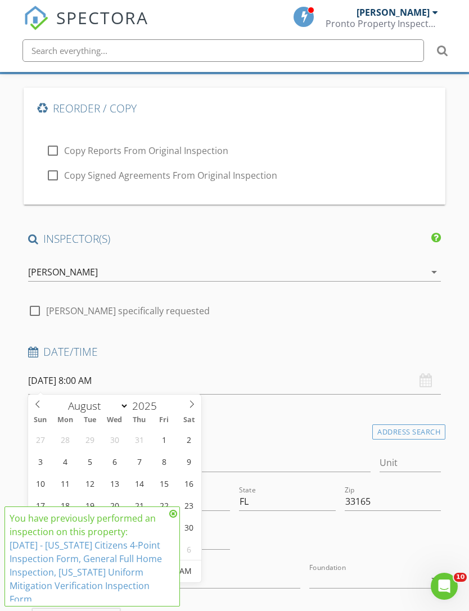
type input "[DATE] 8:00 AM"
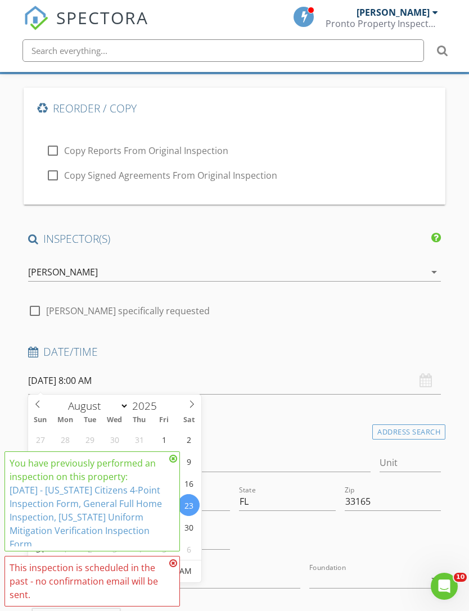
scroll to position [260, 0]
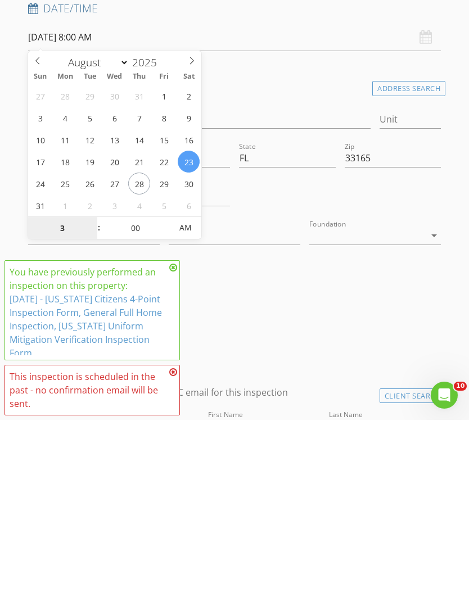
type input "3"
click at [141, 408] on input "00" at bounding box center [135, 419] width 69 height 22
type input "[DATE] 3:00 AM"
type input "03"
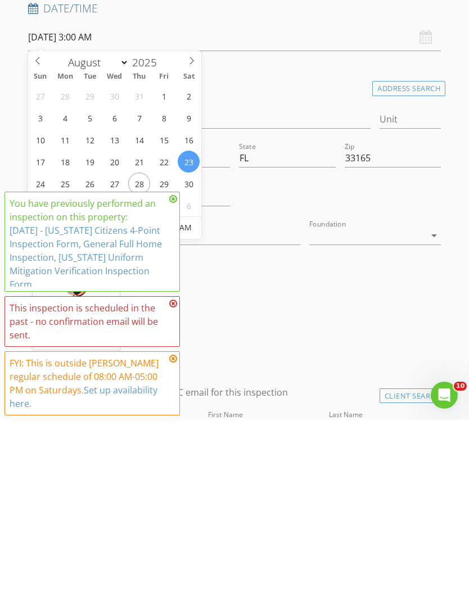
type input "30"
type input "[DATE] 3:30 PM"
click at [171, 417] on input "1957" at bounding box center [234, 426] width 131 height 19
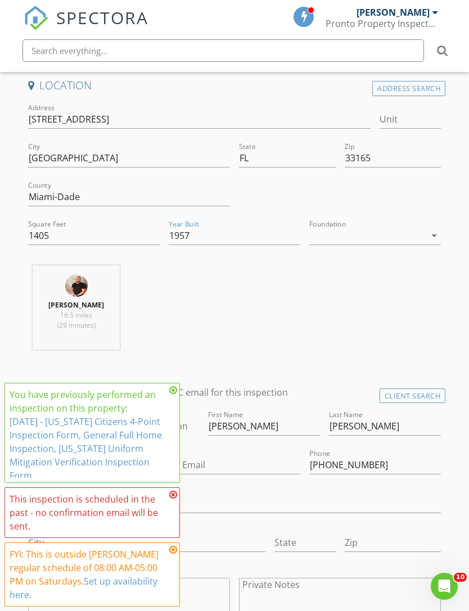
click at [175, 394] on icon at bounding box center [173, 389] width 8 height 9
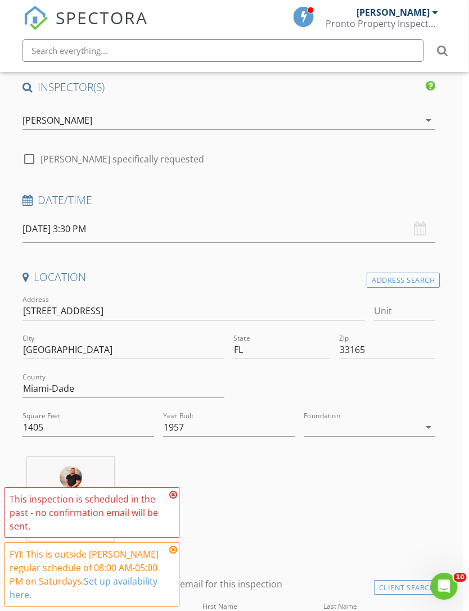
scroll to position [256, 4]
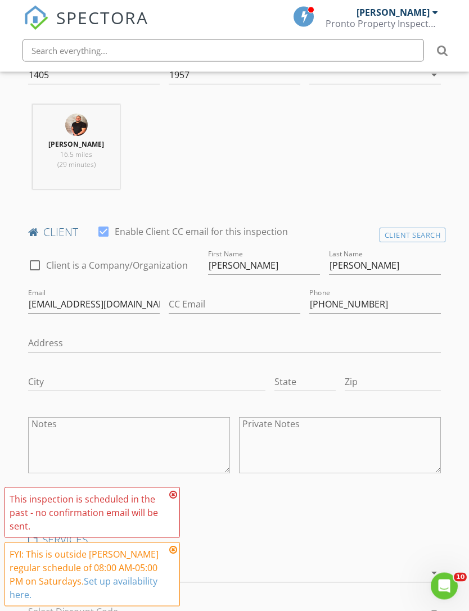
click at [176, 499] on icon at bounding box center [173, 494] width 8 height 9
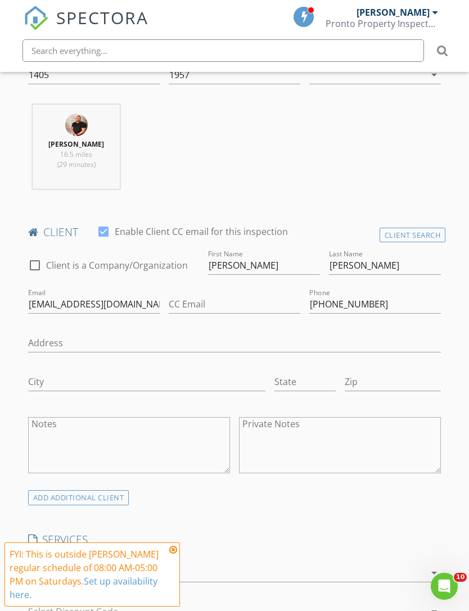
click at [176, 554] on icon at bounding box center [173, 549] width 8 height 9
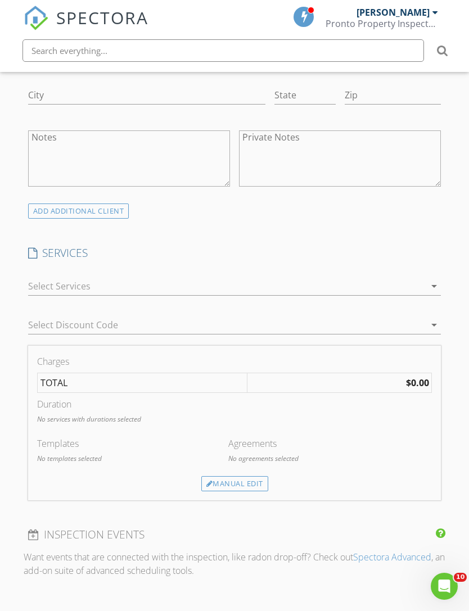
scroll to position [898, 0]
click at [428, 272] on div "check_box_outline_blank General, Wind Mitigation & 4 Point General Home Inspect…" at bounding box center [234, 289] width 413 height 37
click at [422, 281] on div at bounding box center [226, 287] width 397 height 18
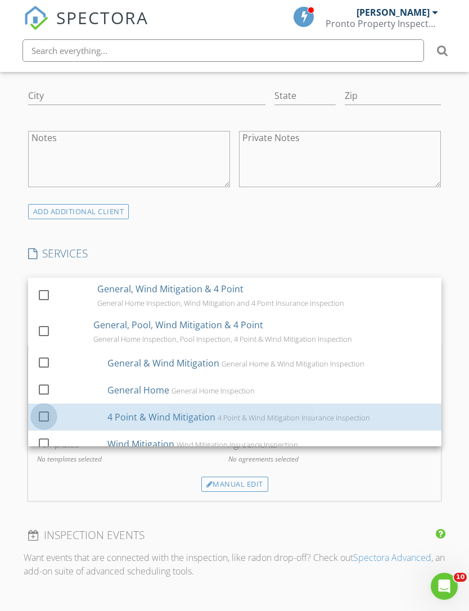
click at [51, 411] on div at bounding box center [43, 416] width 19 height 19
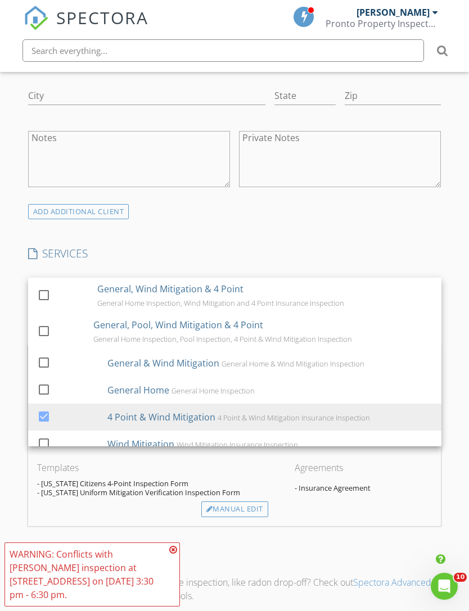
click at [457, 411] on div "New Inspection Click here to use the New Order Form Reorder / Copy check_box_ou…" at bounding box center [234, 446] width 469 height 2441
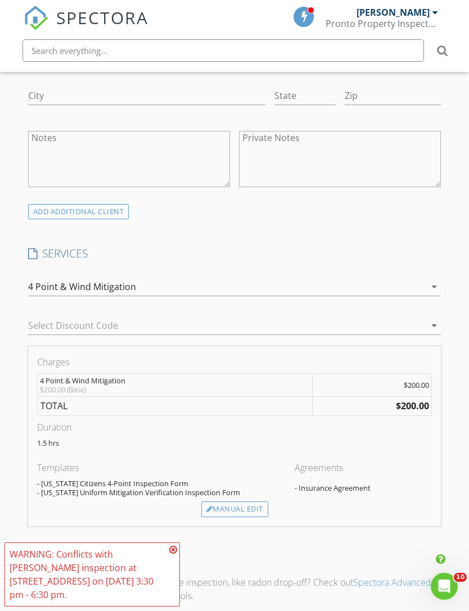
click at [176, 554] on icon at bounding box center [173, 549] width 8 height 9
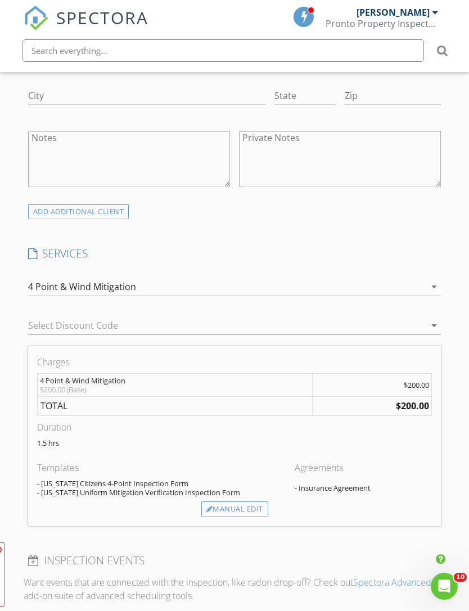
click at [245, 503] on div "Manual Edit" at bounding box center [234, 509] width 67 height 16
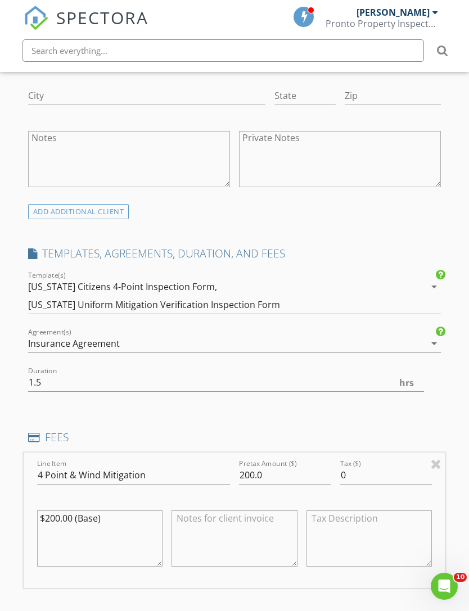
click at [456, 230] on div "New Inspection Click here to use the New Order Form Reorder / Copy check_box_ou…" at bounding box center [234, 512] width 469 height 2573
click at [256, 471] on input "200.0" at bounding box center [285, 475] width 92 height 19
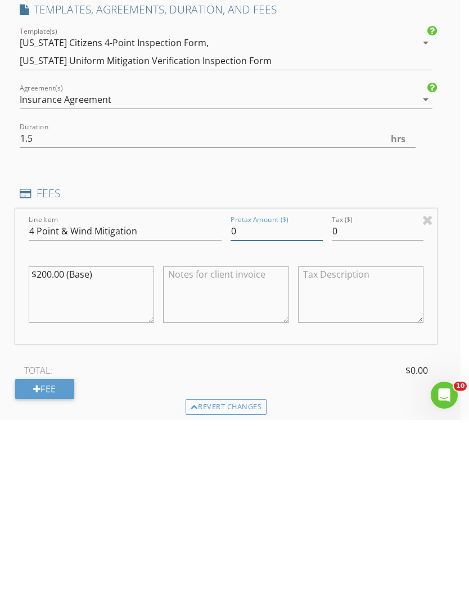
click at [284, 413] on input "0" at bounding box center [276, 422] width 92 height 19
type input "0.0"
click at [46, 457] on textarea "$200.00 (Base)" at bounding box center [92, 485] width 126 height 56
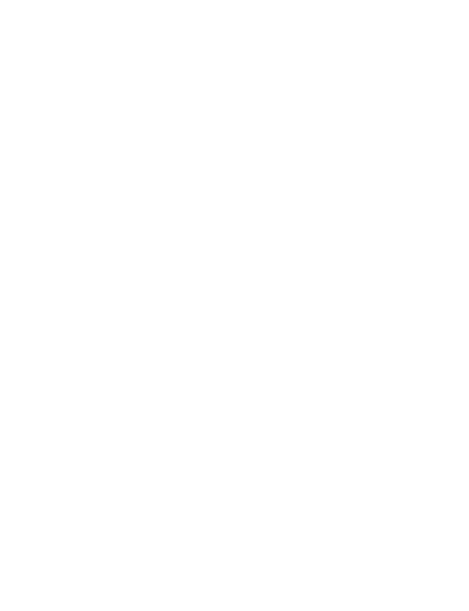
scroll to position [2081, 8]
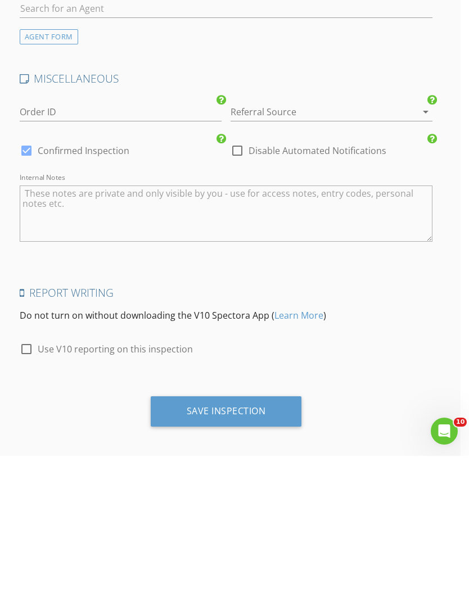
type textarea "$0.00 (Base)"
click at [244, 551] on div "Save Inspection" at bounding box center [226, 566] width 151 height 30
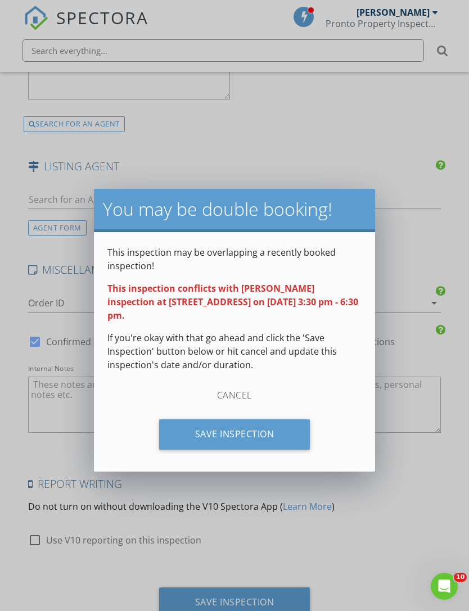
scroll to position [2045, 0]
click at [269, 421] on div "Save Inspection" at bounding box center [234, 434] width 151 height 30
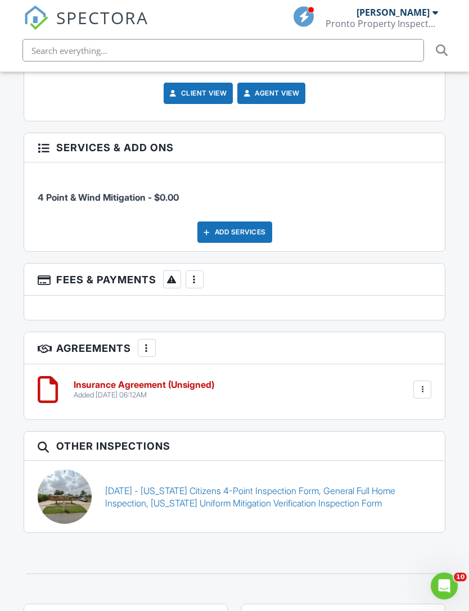
scroll to position [1684, 0]
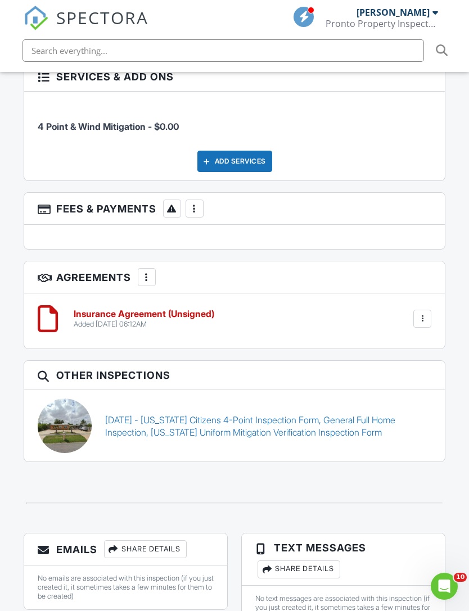
click at [146, 320] on div "Added 08/28/2025 06:12AM" at bounding box center [144, 324] width 140 height 9
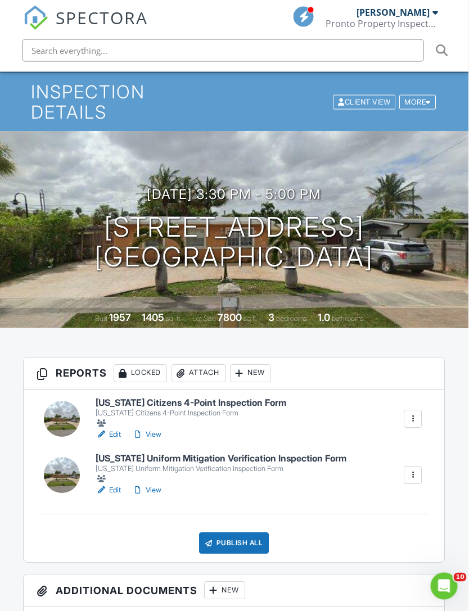
scroll to position [51, 1]
click at [253, 187] on h3 "08/23/2025 3:30 pm - 5:00 pm" at bounding box center [234, 194] width 174 height 15
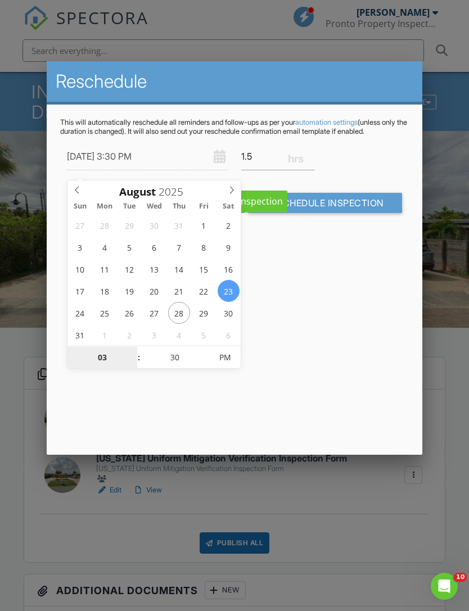
click at [113, 354] on input "03" at bounding box center [101, 358] width 69 height 22
type input "[DATE] 4:30 PM"
type input "04"
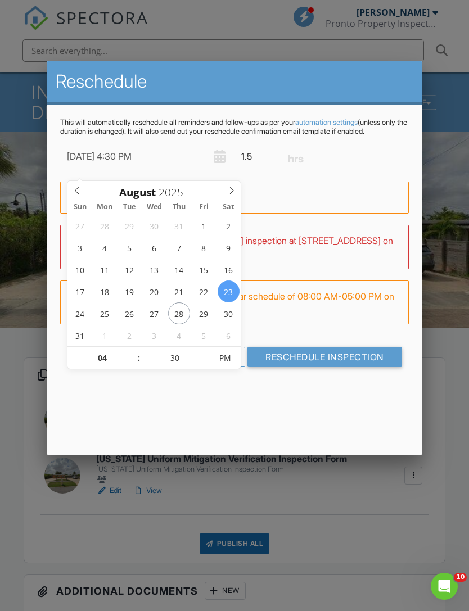
click at [334, 366] on input "Reschedule Inspection" at bounding box center [324, 357] width 155 height 20
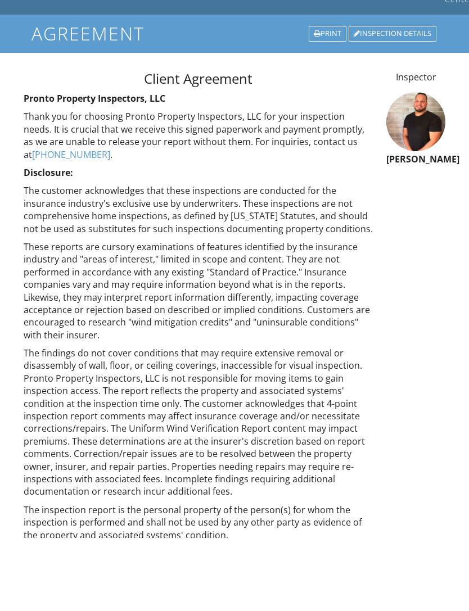
scroll to position [502, 0]
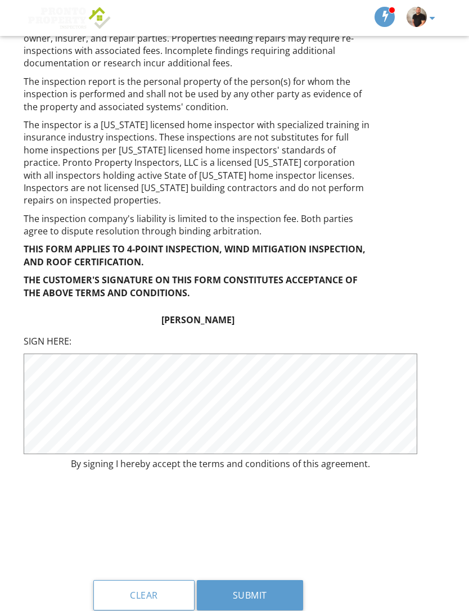
click at [275, 580] on button "Submit" at bounding box center [250, 595] width 106 height 30
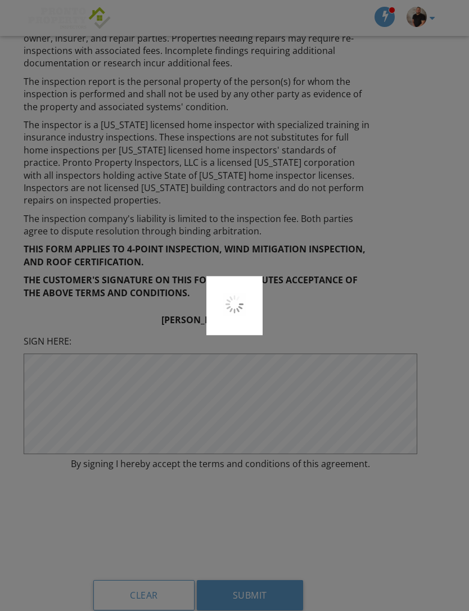
scroll to position [538, 0]
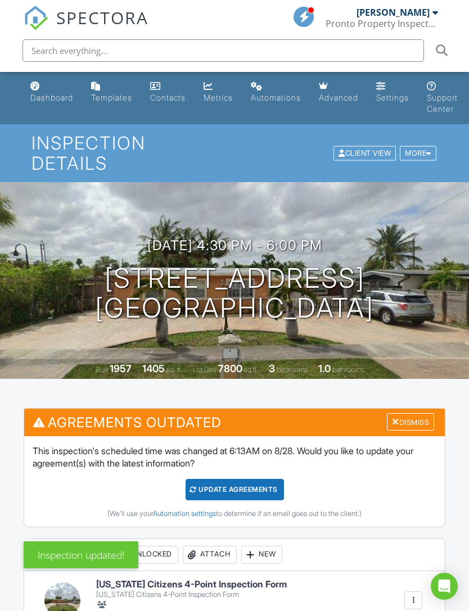
click at [409, 413] on div "Dismiss" at bounding box center [410, 421] width 47 height 17
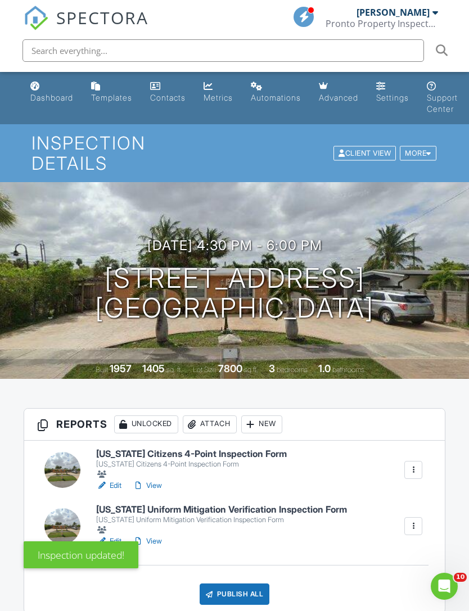
click at [439, 21] on link "[PERSON_NAME] Pronto Property Inspectors" at bounding box center [382, 18] width 115 height 36
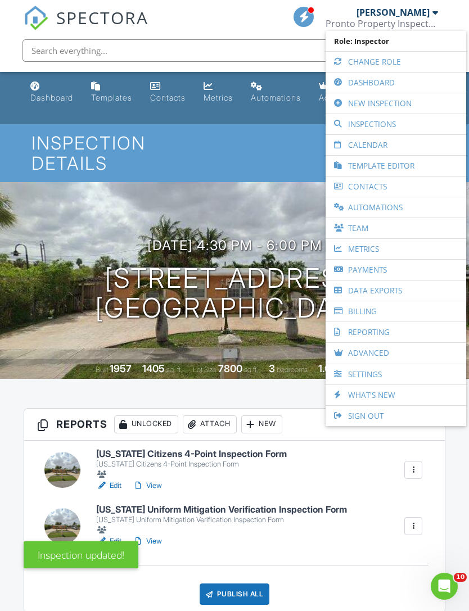
click at [382, 80] on link "Dashboard" at bounding box center [395, 82] width 129 height 20
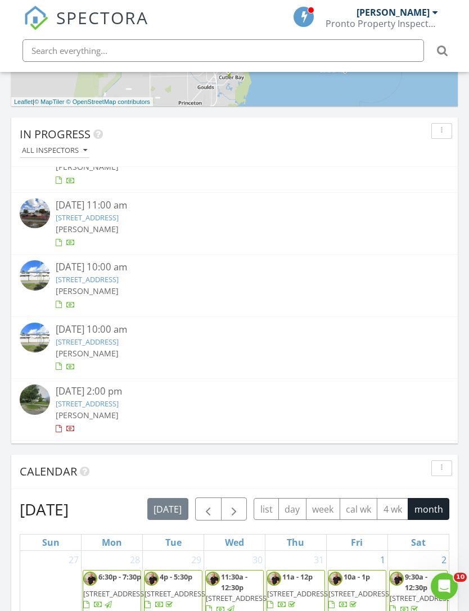
scroll to position [161, 0]
click at [117, 276] on link "[STREET_ADDRESS]" at bounding box center [87, 279] width 63 height 10
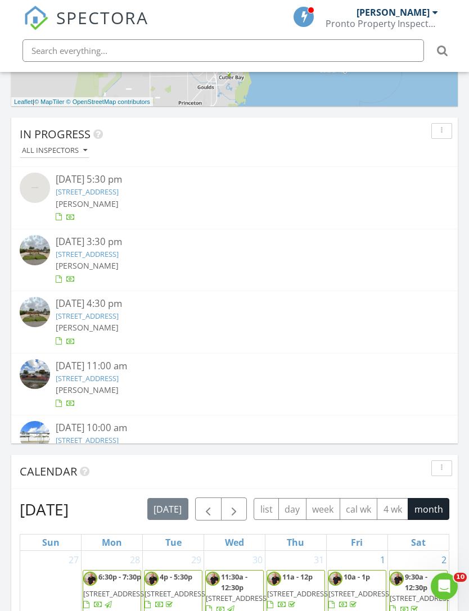
scroll to position [0, 0]
click at [119, 251] on link "3120 SW 102nd Pl, Miami, FL 33165" at bounding box center [87, 254] width 63 height 10
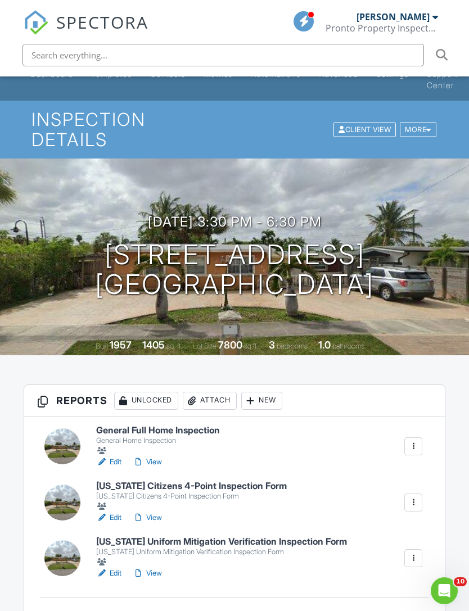
scroll to position [22, 0]
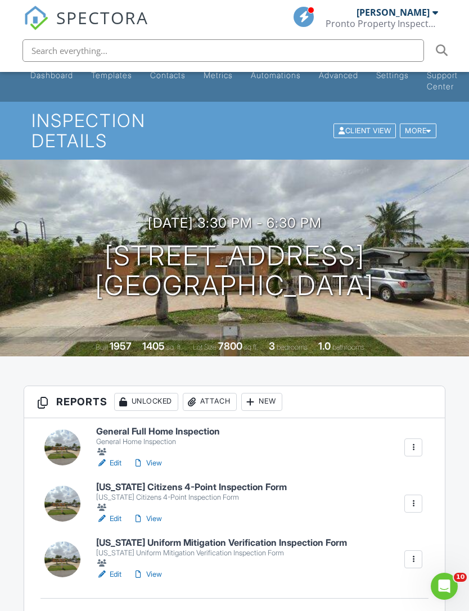
click at [415, 498] on div at bounding box center [412, 503] width 11 height 11
click at [374, 609] on link "Delete" at bounding box center [375, 615] width 83 height 12
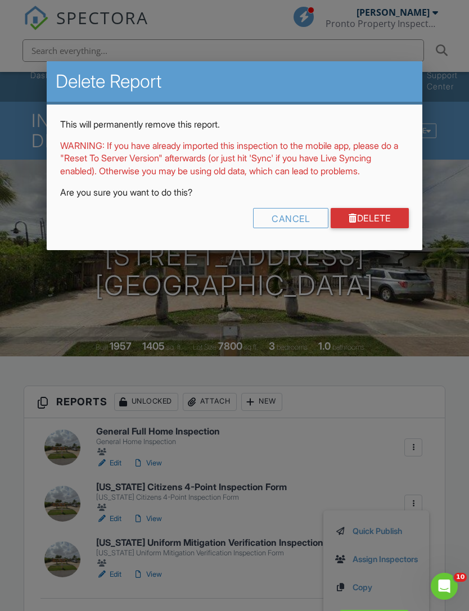
click at [378, 228] on link "Delete" at bounding box center [369, 218] width 78 height 20
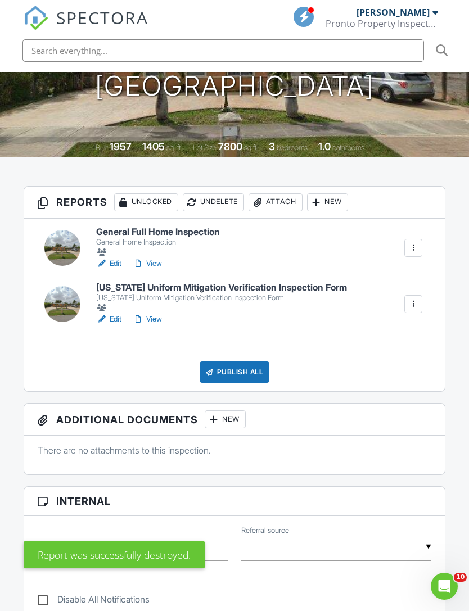
click at [421, 295] on div at bounding box center [413, 304] width 18 height 18
click at [370, 410] on div "Delete" at bounding box center [364, 416] width 24 height 12
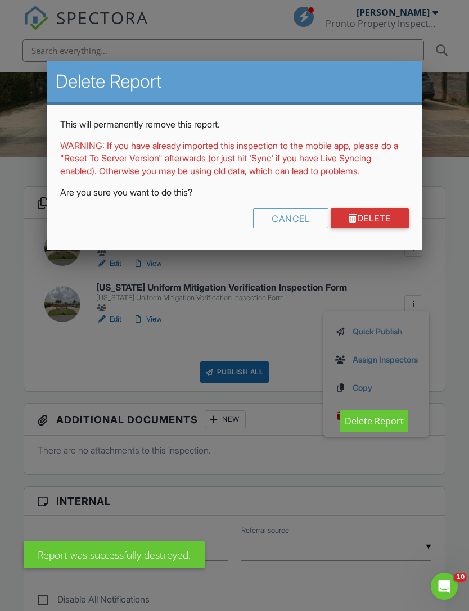
click at [383, 228] on link "Delete" at bounding box center [369, 218] width 78 height 20
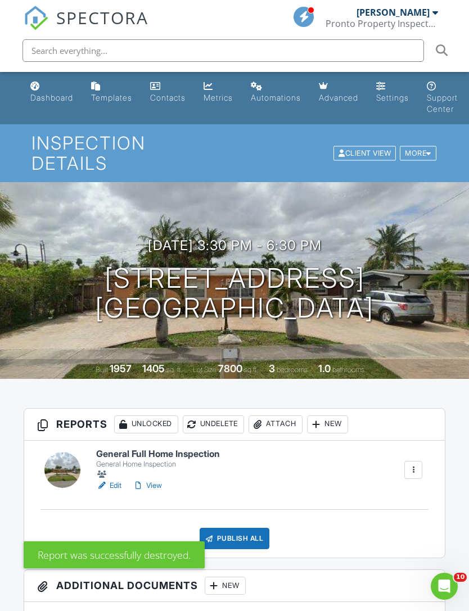
click at [115, 480] on link "Edit" at bounding box center [108, 485] width 25 height 11
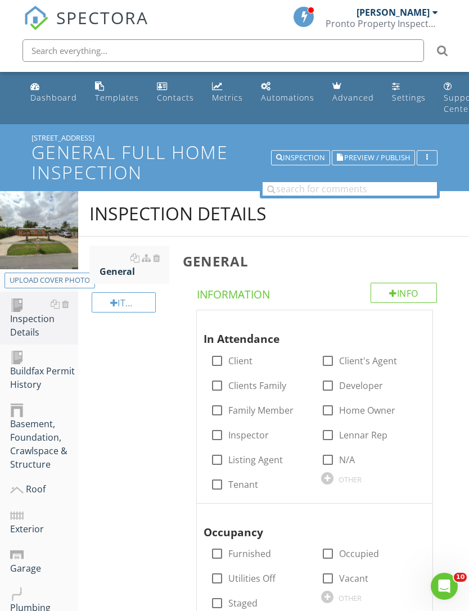
click at [178, 152] on h1 "General Full Home Inspection" at bounding box center [234, 161] width 406 height 39
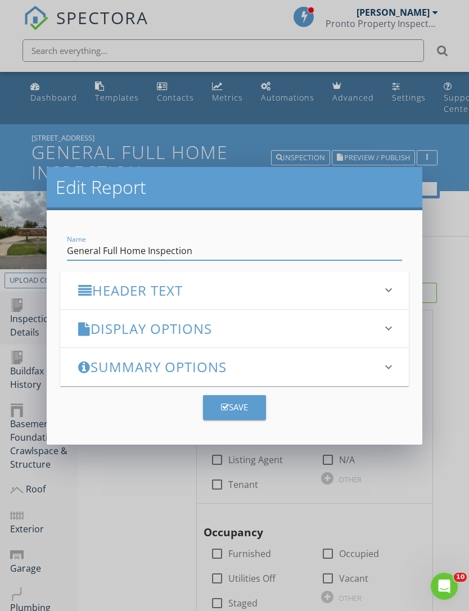
click at [177, 329] on h3 "Display Options" at bounding box center [227, 328] width 298 height 15
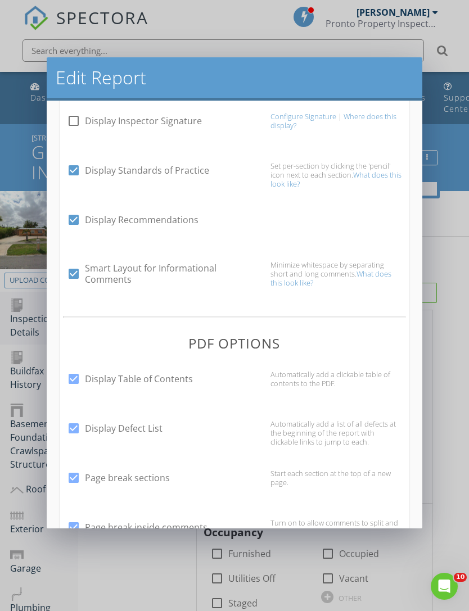
scroll to position [326, 0]
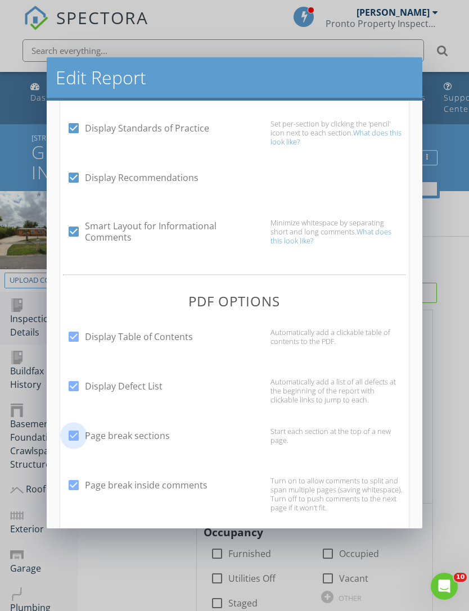
click at [72, 436] on div at bounding box center [73, 435] width 19 height 19
checkbox input "false"
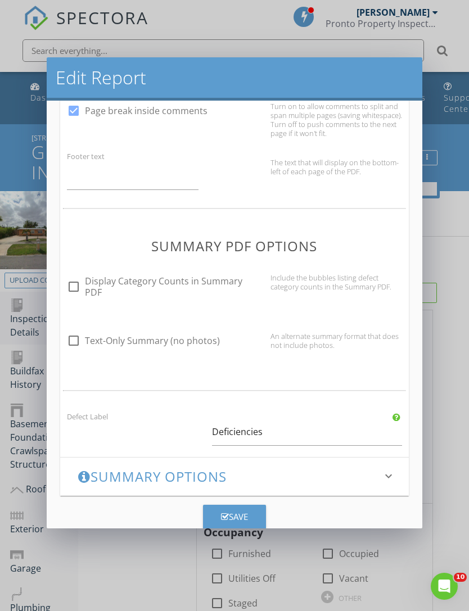
scroll to position [699, 0]
click at [244, 518] on div "Save" at bounding box center [234, 517] width 27 height 13
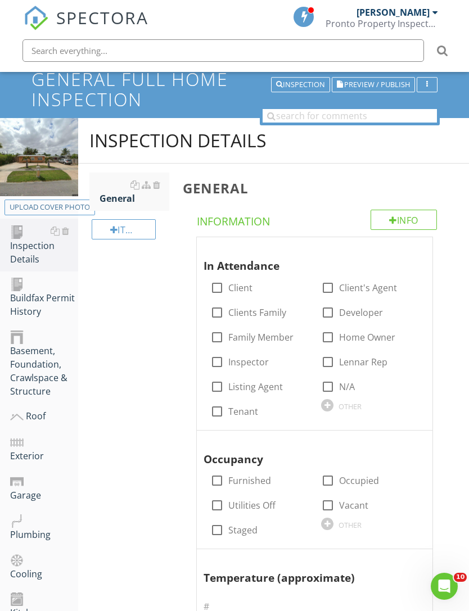
scroll to position [0, 0]
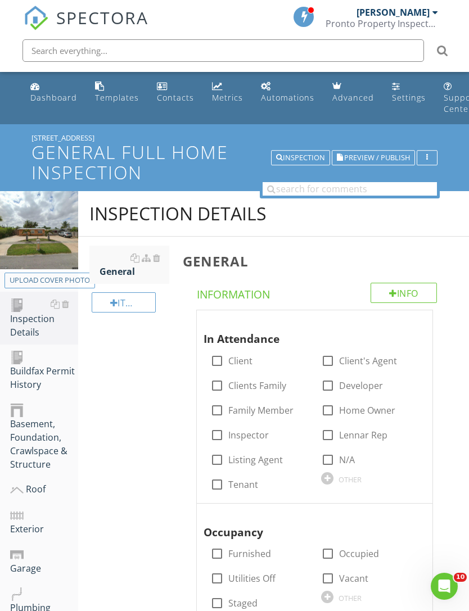
click at [301, 155] on div "Inspection" at bounding box center [300, 158] width 49 height 8
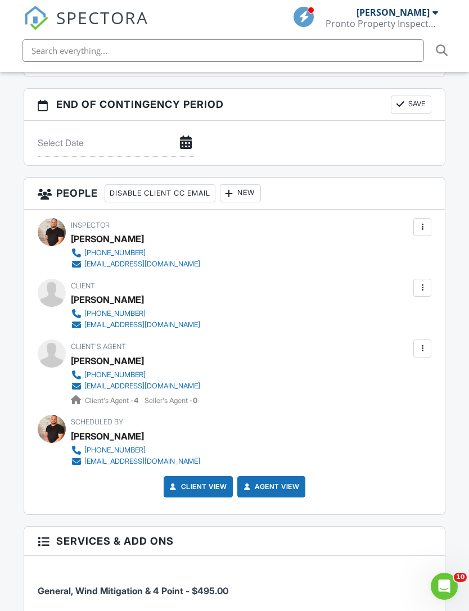
scroll to position [1164, 0]
click at [428, 219] on div at bounding box center [422, 228] width 18 height 18
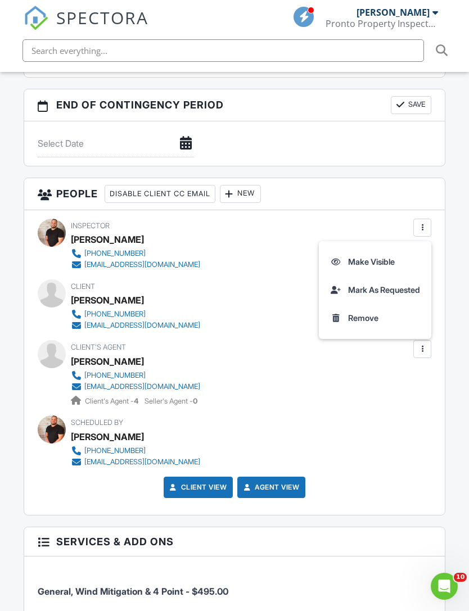
click at [374, 248] on li "Make Visible" at bounding box center [374, 262] width 99 height 28
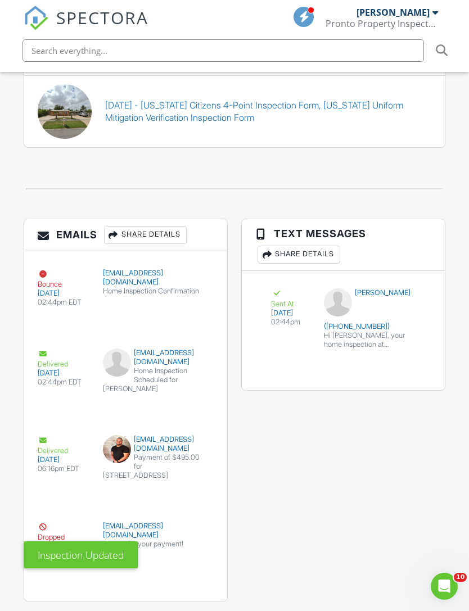
scroll to position [2006, 0]
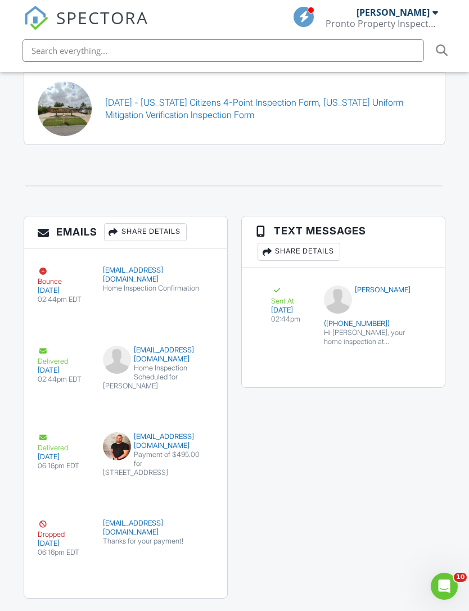
click at [421, 406] on div "Emails Share Details Bounce 08/23/2025 02:44pm EDT yusdithcary@gmail.com Home I…" at bounding box center [234, 413] width 435 height 394
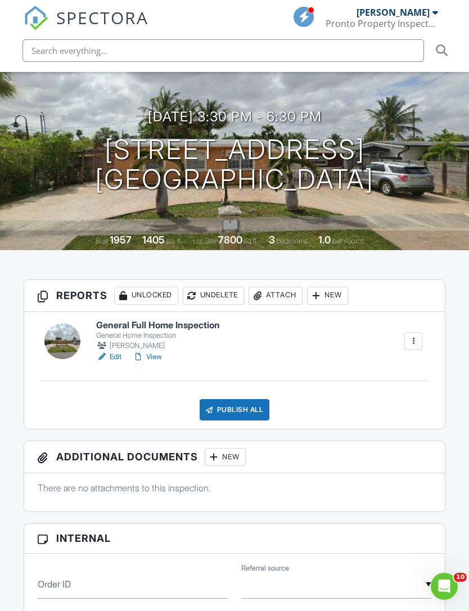
scroll to position [0, 0]
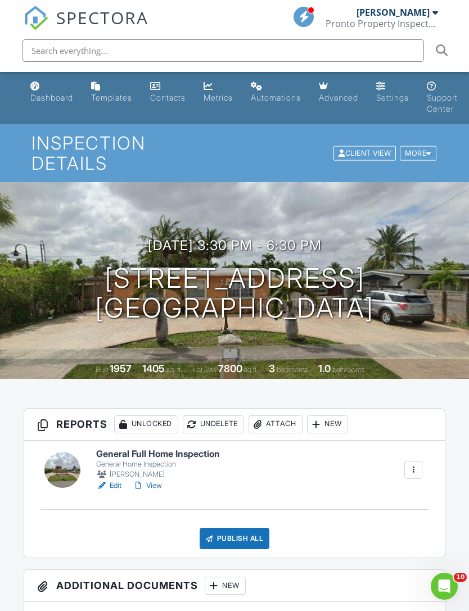
click at [423, 15] on div "[PERSON_NAME]" at bounding box center [392, 12] width 73 height 11
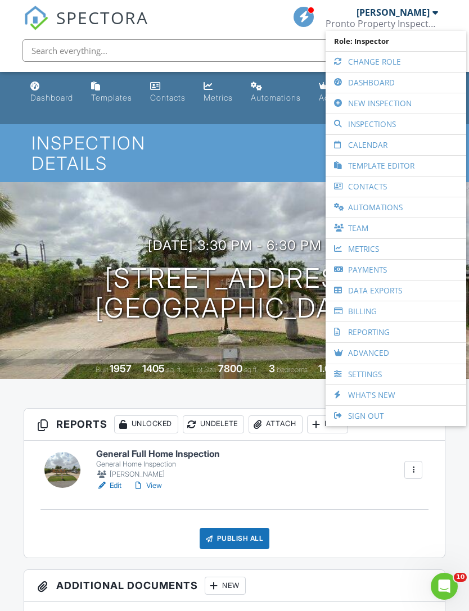
click at [396, 79] on link "Dashboard" at bounding box center [395, 82] width 129 height 20
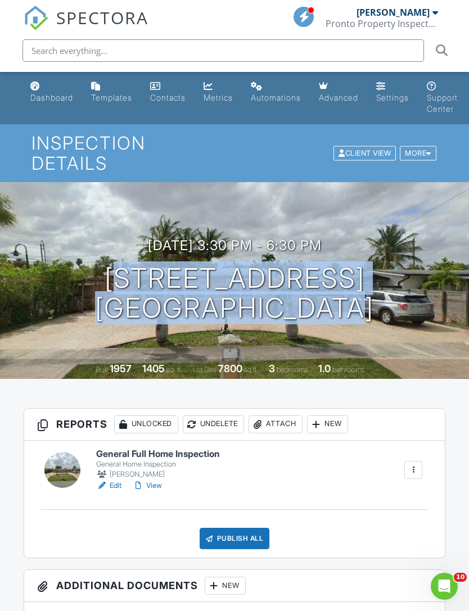
click at [281, 415] on div "Attach" at bounding box center [275, 424] width 54 height 18
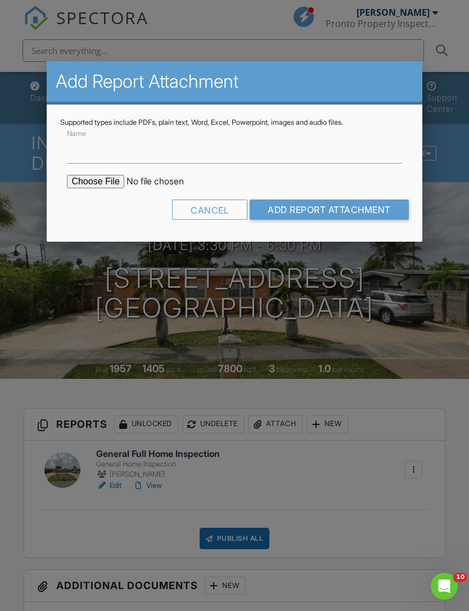
click at [95, 187] on input "file" at bounding box center [162, 181] width 191 height 13
type input "C:\fakepath\3120 Permit History .pdf"
click at [328, 212] on input "Add Report Attachment" at bounding box center [328, 209] width 159 height 20
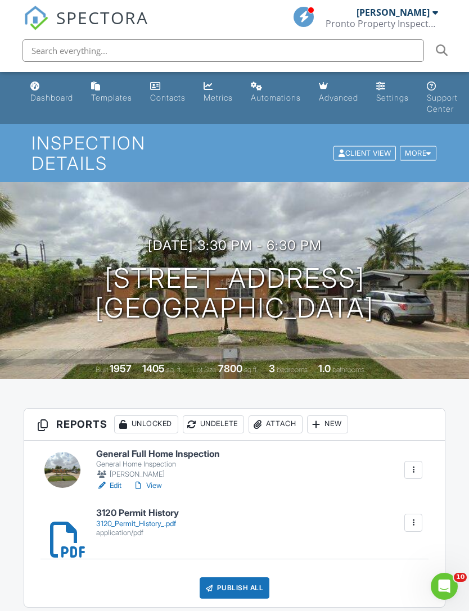
click at [60, 452] on div at bounding box center [62, 470] width 36 height 36
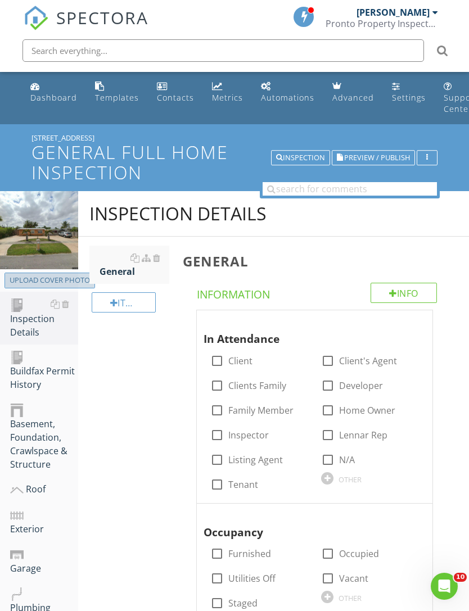
click at [51, 278] on div "Upload cover photo" at bounding box center [50, 280] width 80 height 11
type input "C:\fakepath\dji_fly_20250823_173340_930_1756236171018_photo.jpeg"
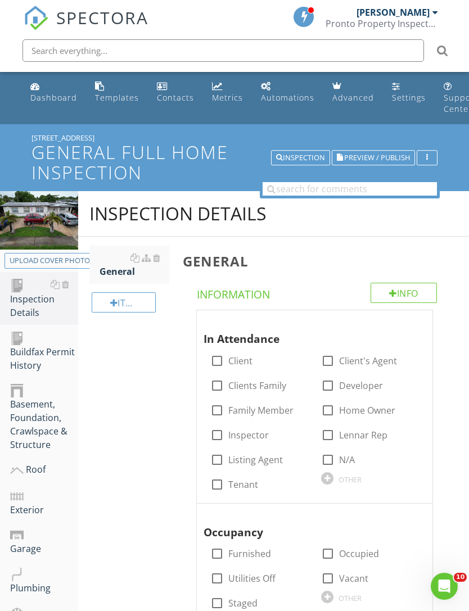
click at [434, 2] on div "[PERSON_NAME] Pronto Property Inspectors" at bounding box center [381, 18] width 112 height 36
